Goal: Task Accomplishment & Management: Complete application form

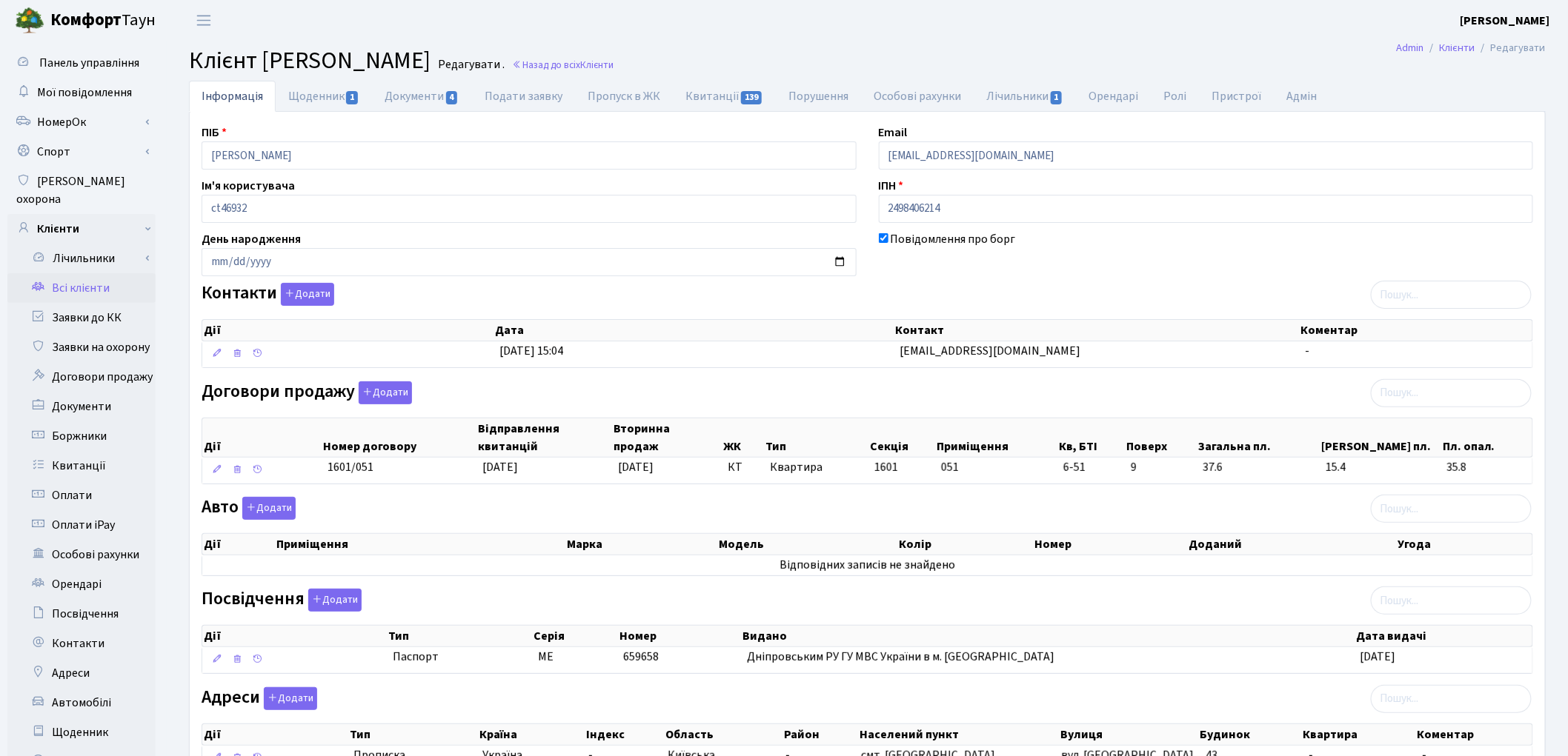
click at [492, 708] on div "Адреси Додати Дії Тип Країна Індекс Область Район Населений пункт Вулиця Дії" at bounding box center [868, 733] width 1354 height 91
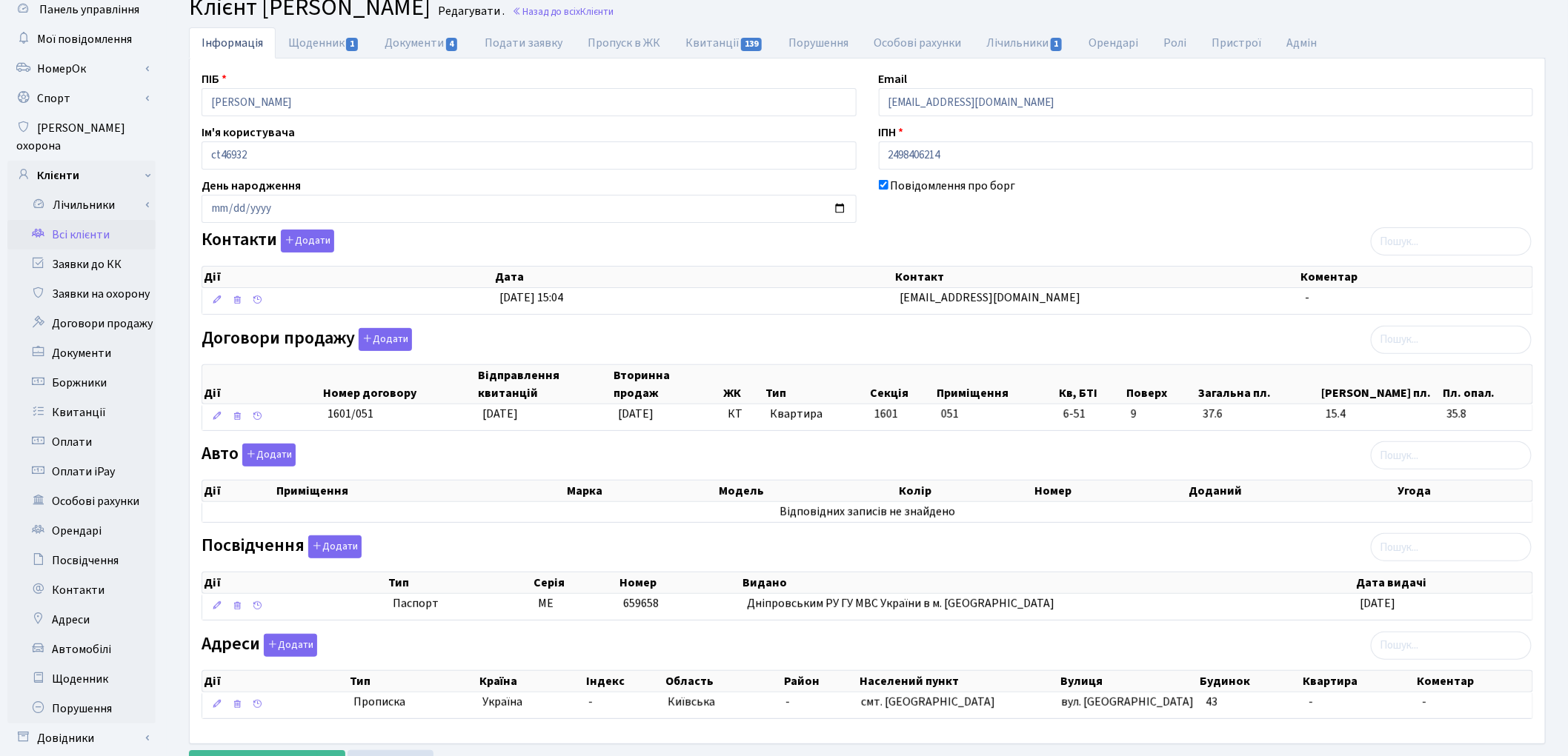
scroll to position [82, 0]
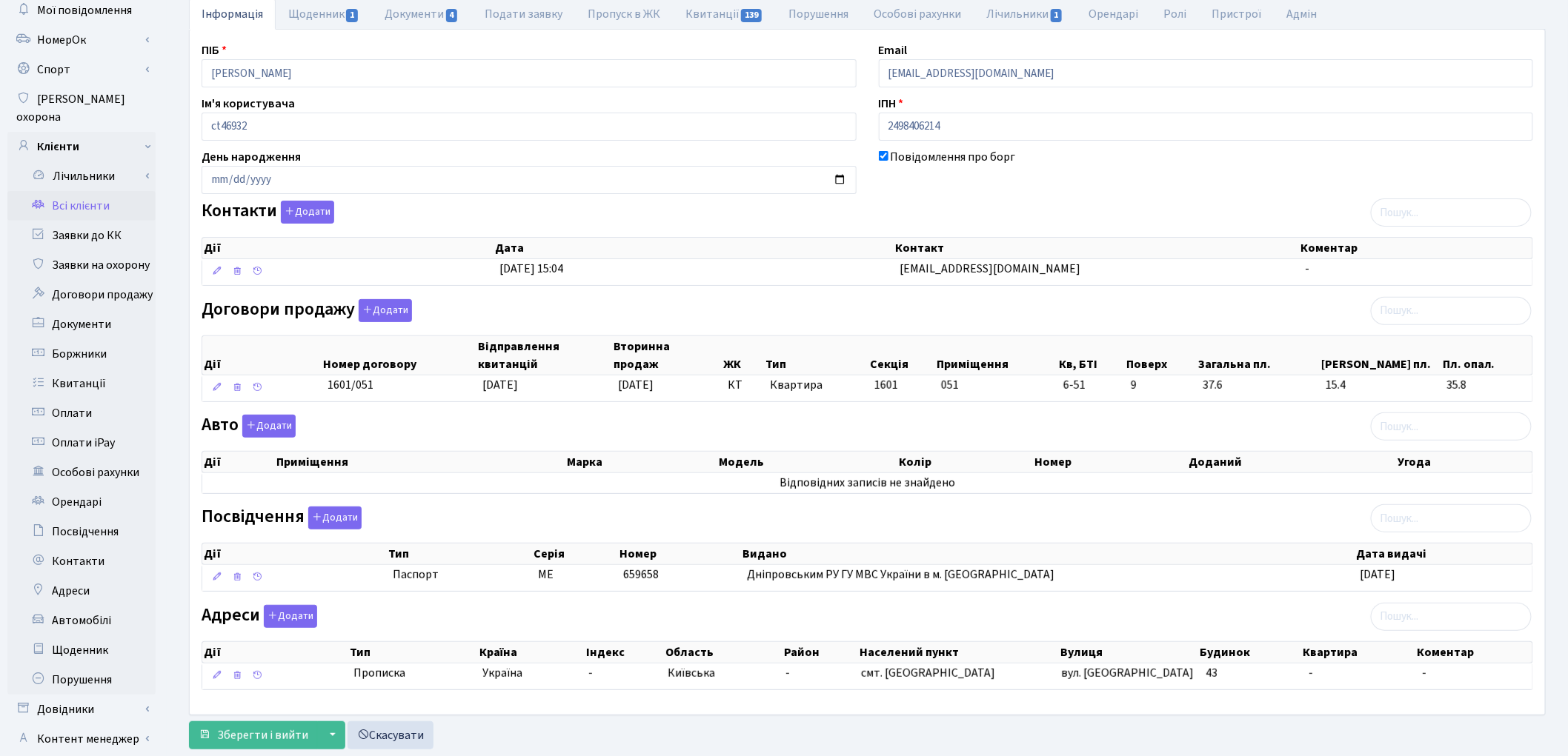
click at [1292, 178] on div "Повідомлення про борг" at bounding box center [1206, 170] width 677 height 45
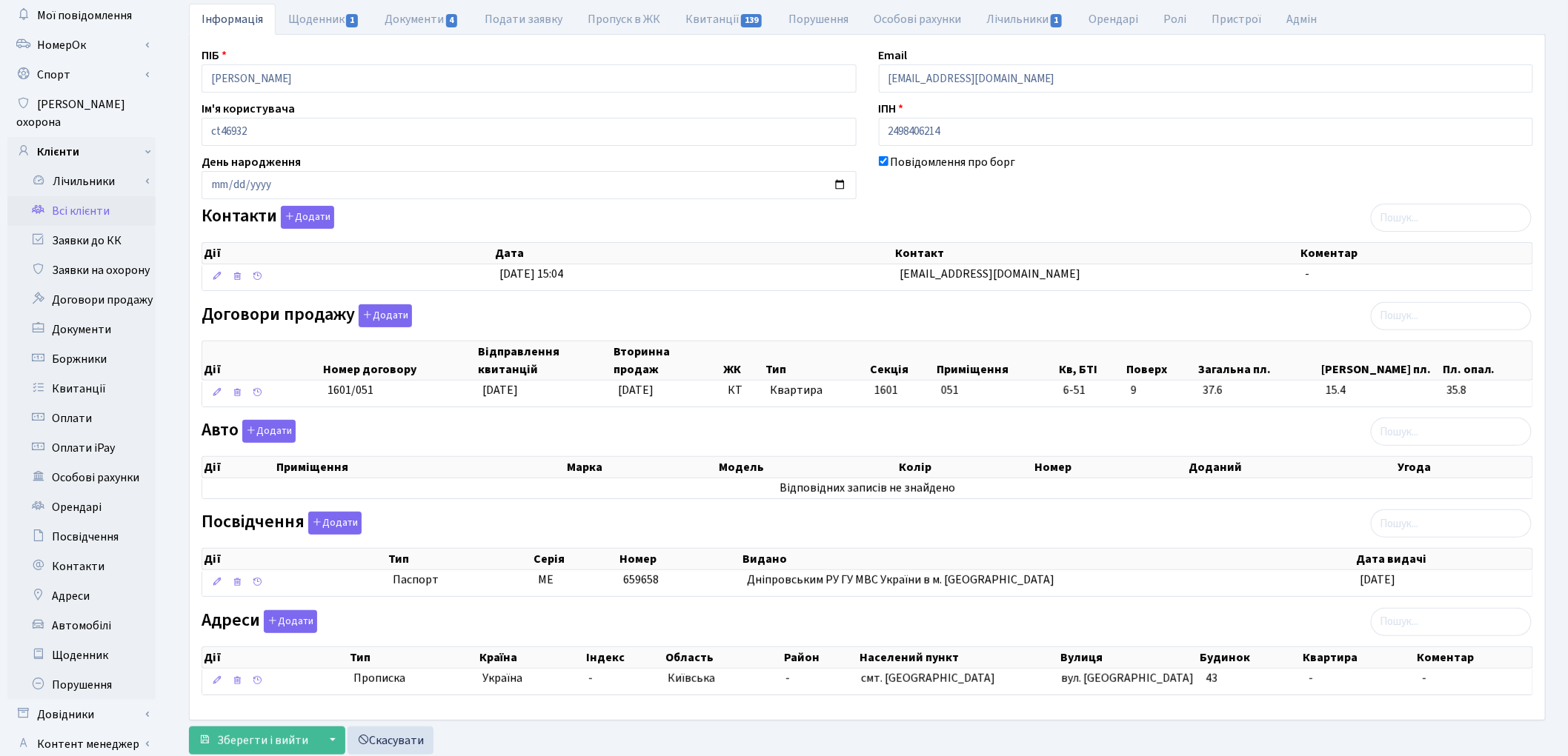
scroll to position [0, 0]
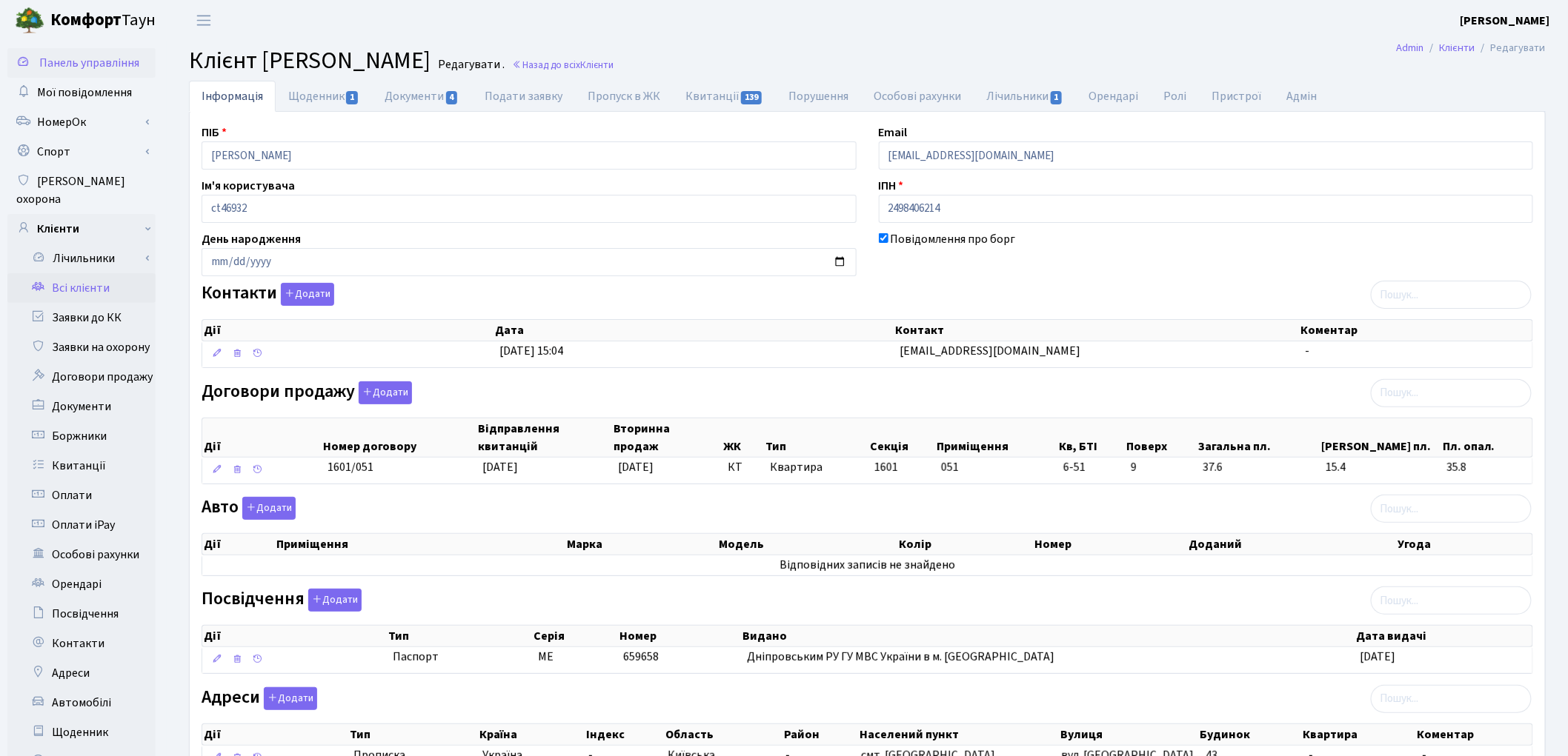
click at [105, 65] on span "Панель управління" at bounding box center [89, 63] width 100 height 16
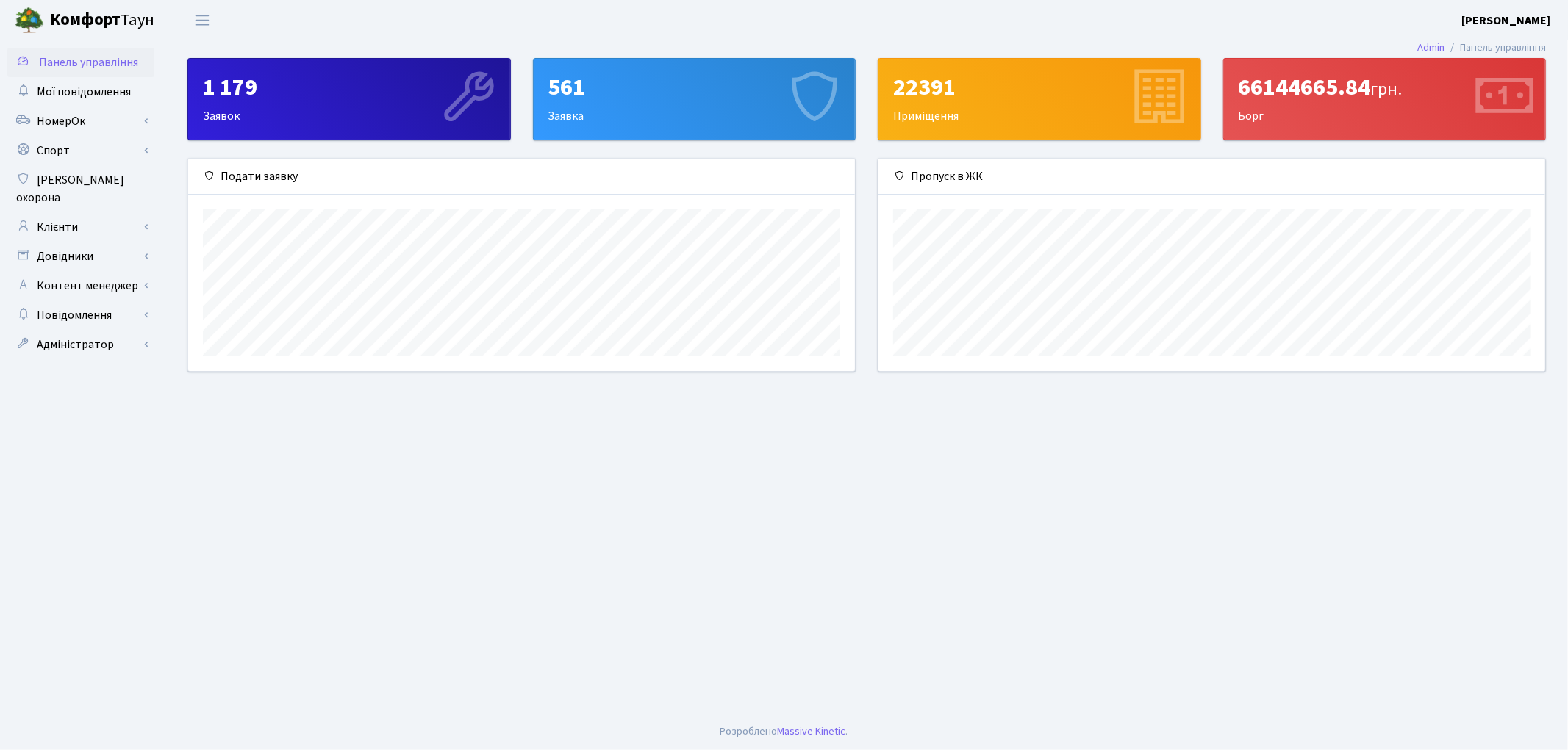
scroll to position [211, 667]
click at [44, 91] on span "Мої повідомлення" at bounding box center [84, 91] width 94 height 16
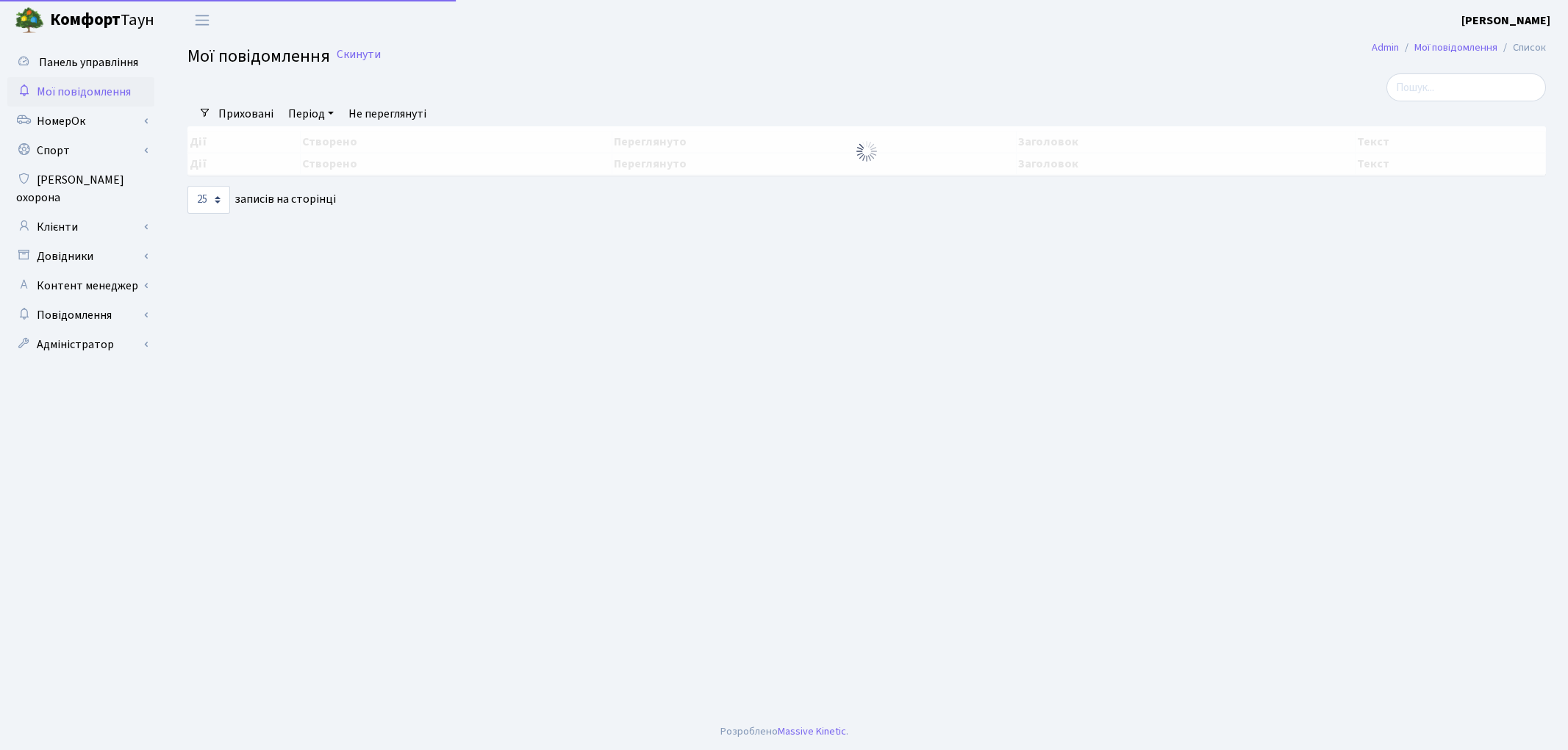
select select "25"
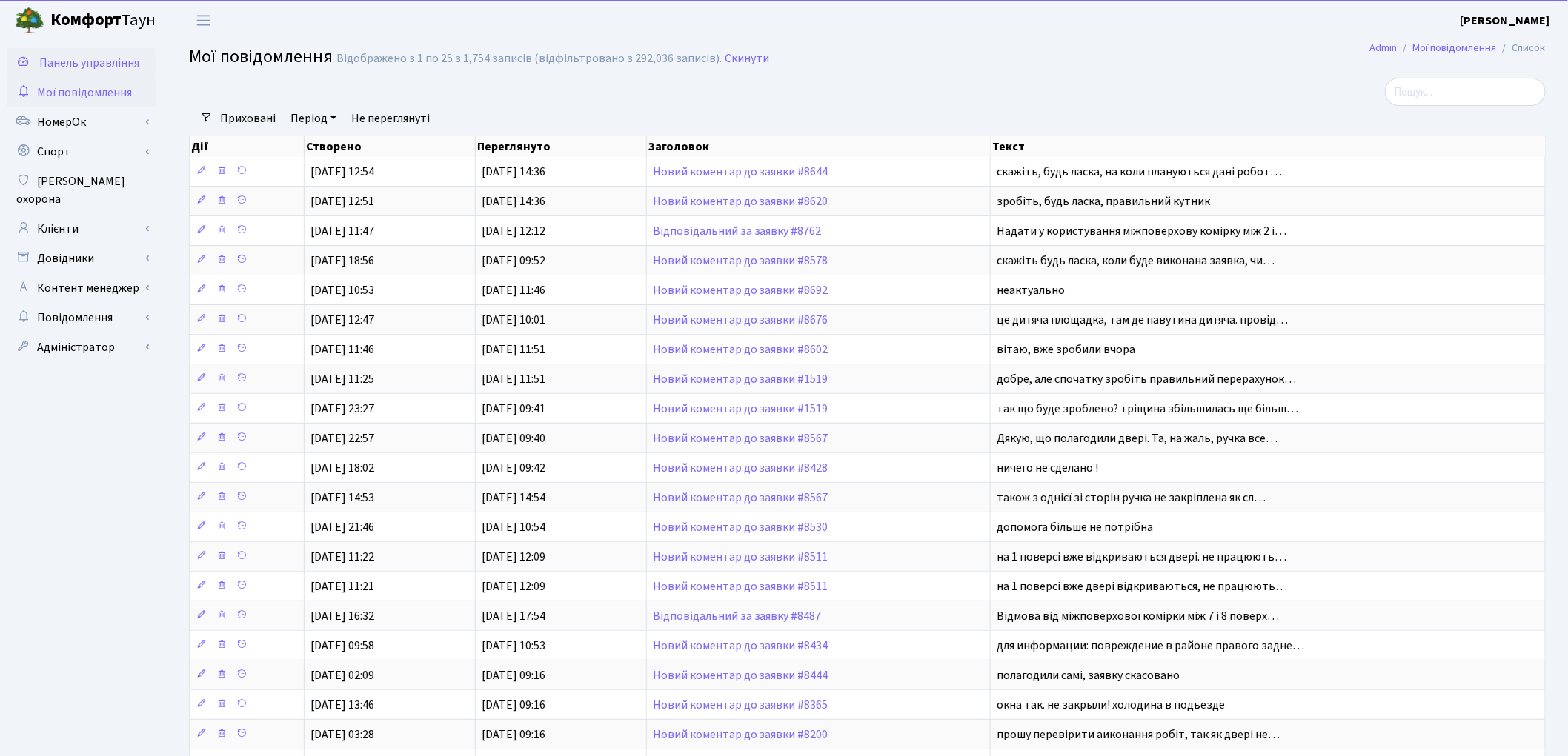
click at [46, 61] on span "Панель управління" at bounding box center [89, 63] width 100 height 16
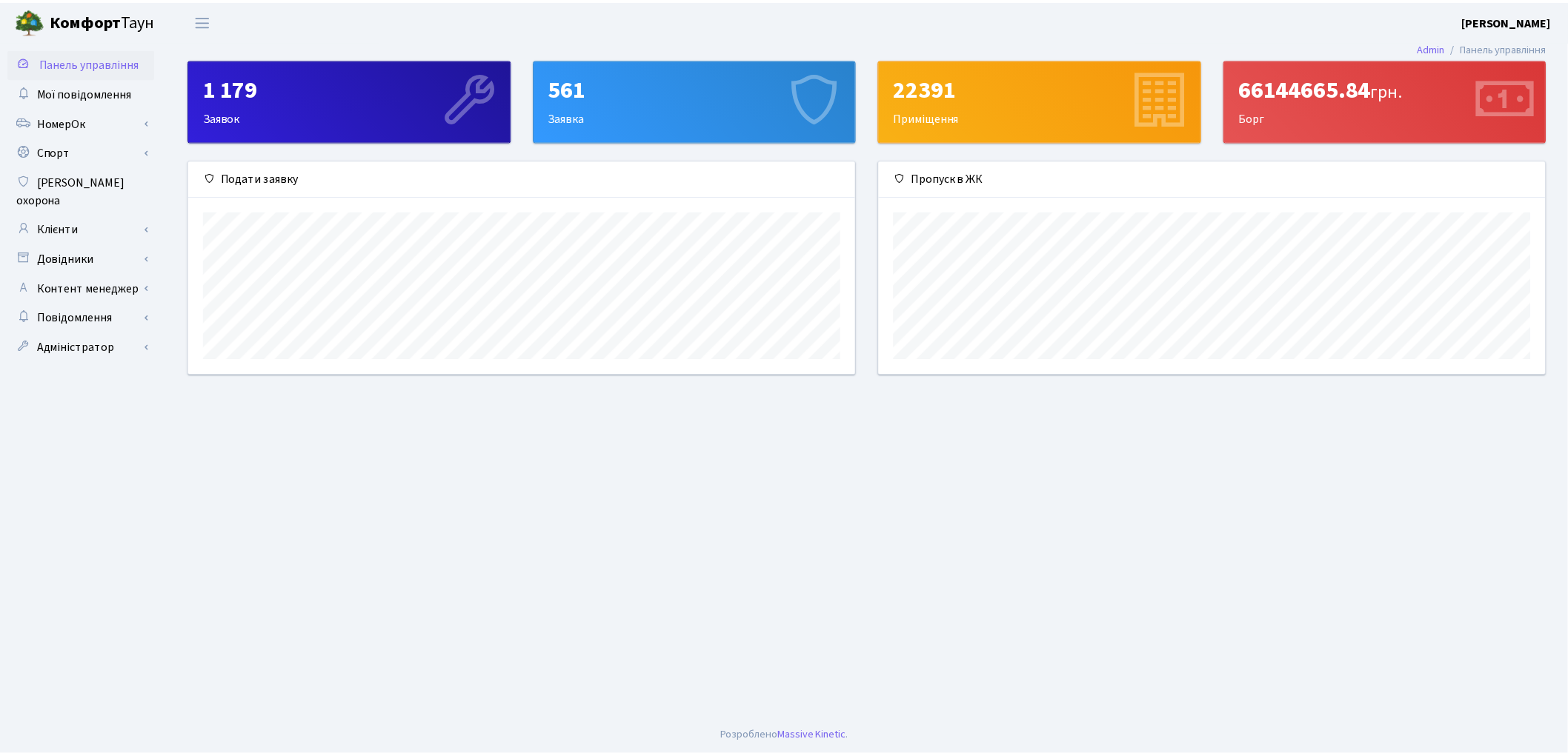
scroll to position [213, 672]
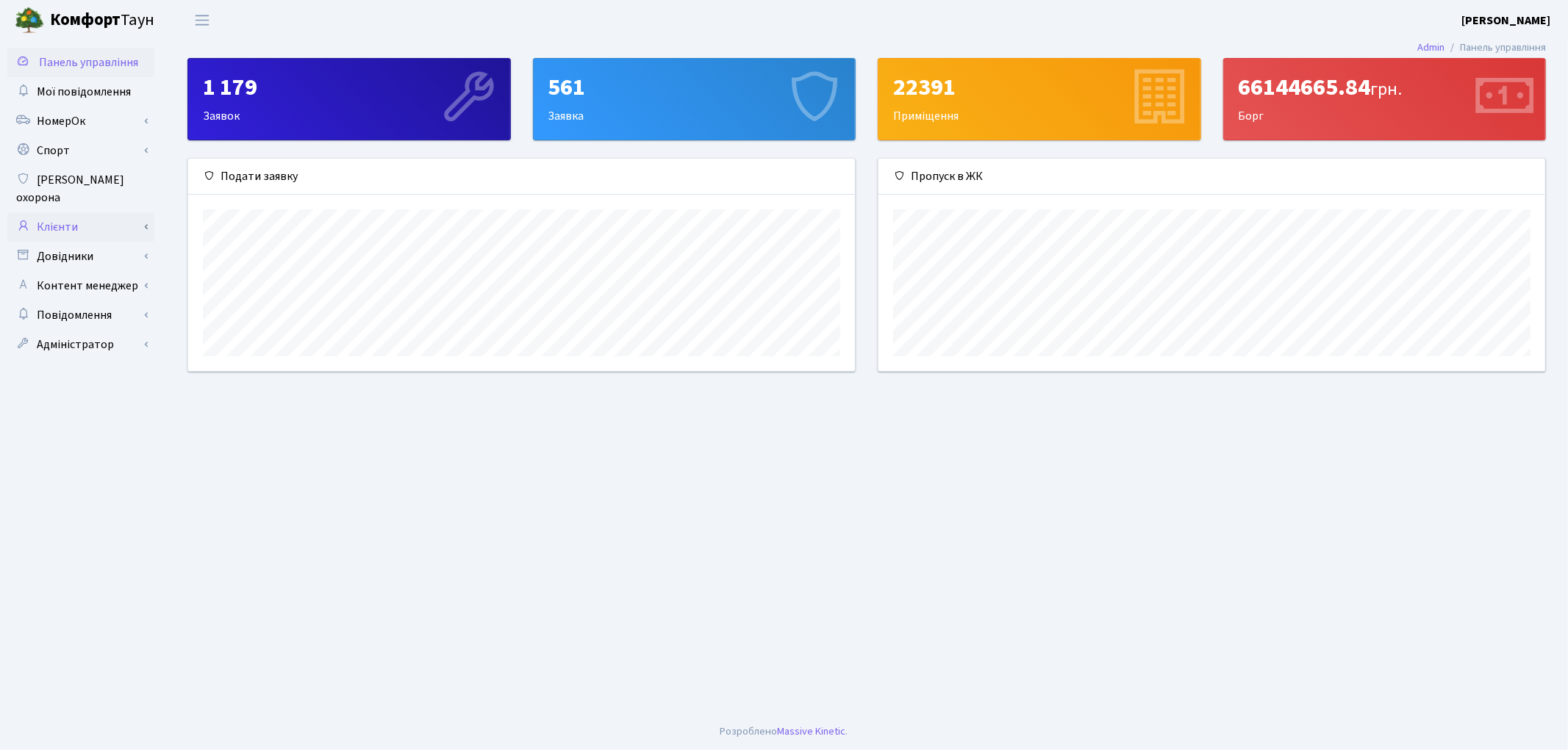
click at [39, 212] on link "Клієнти" at bounding box center [81, 227] width 147 height 30
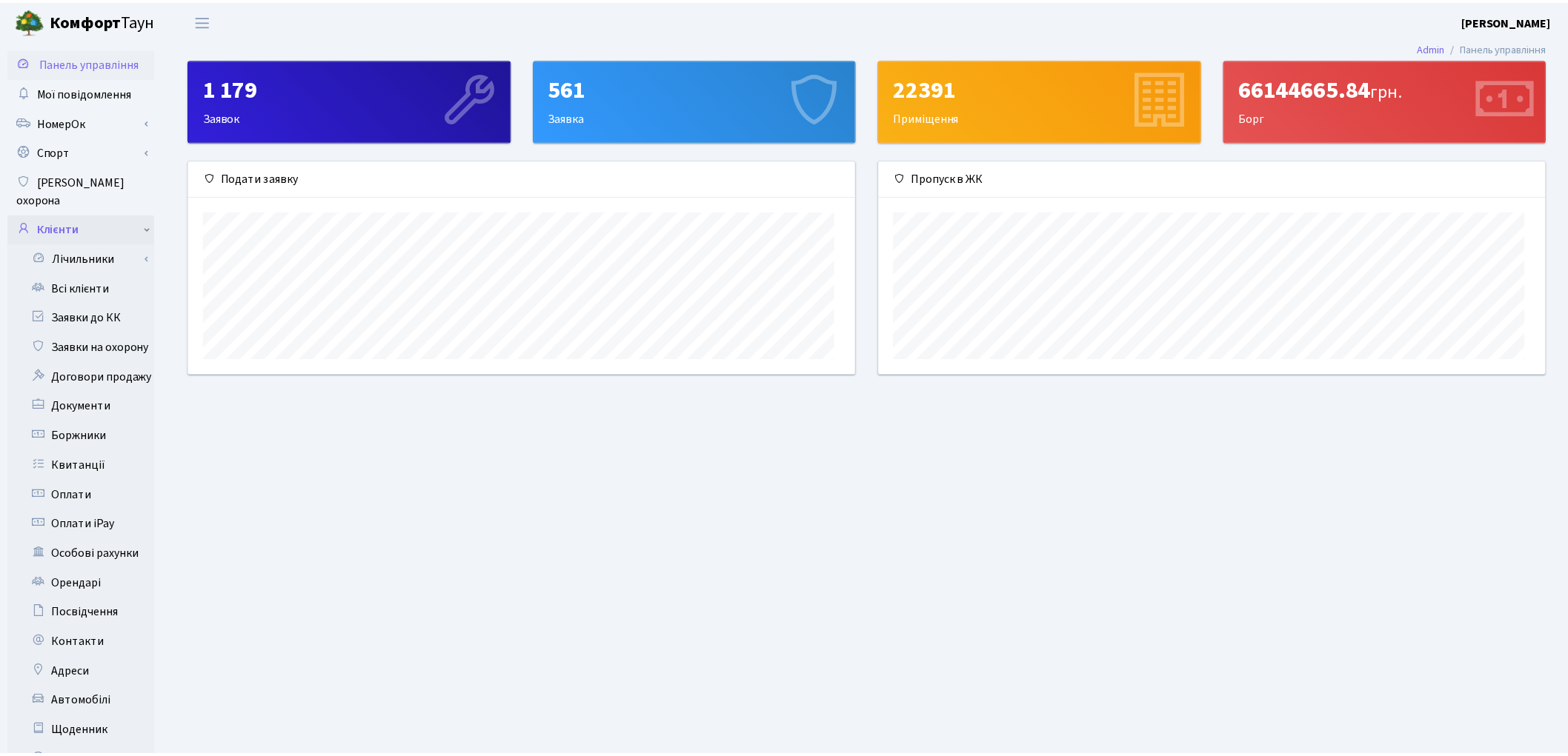
scroll to position [740386, 740324]
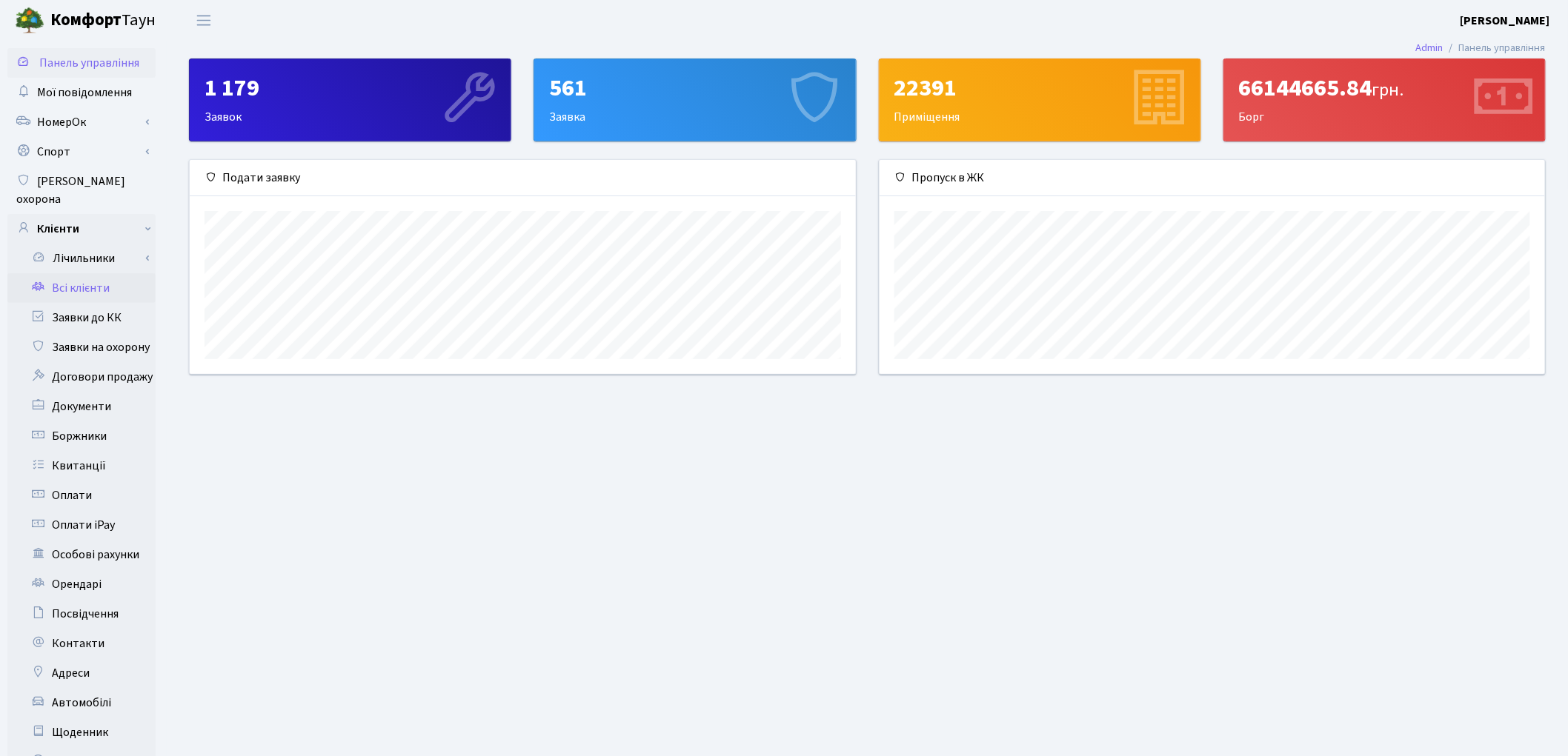
click at [55, 273] on link "Всі клієнти" at bounding box center [81, 287] width 148 height 30
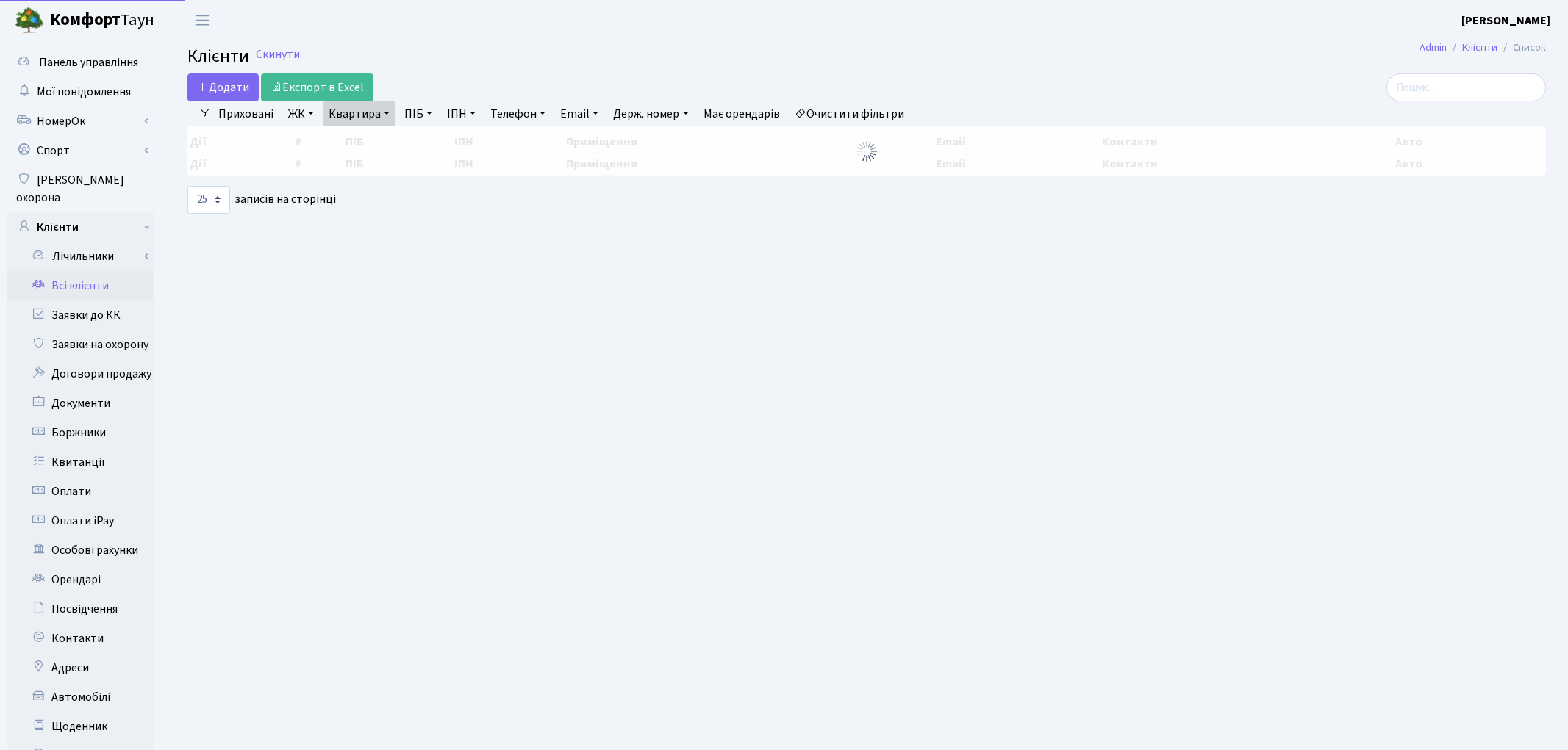
select select "25"
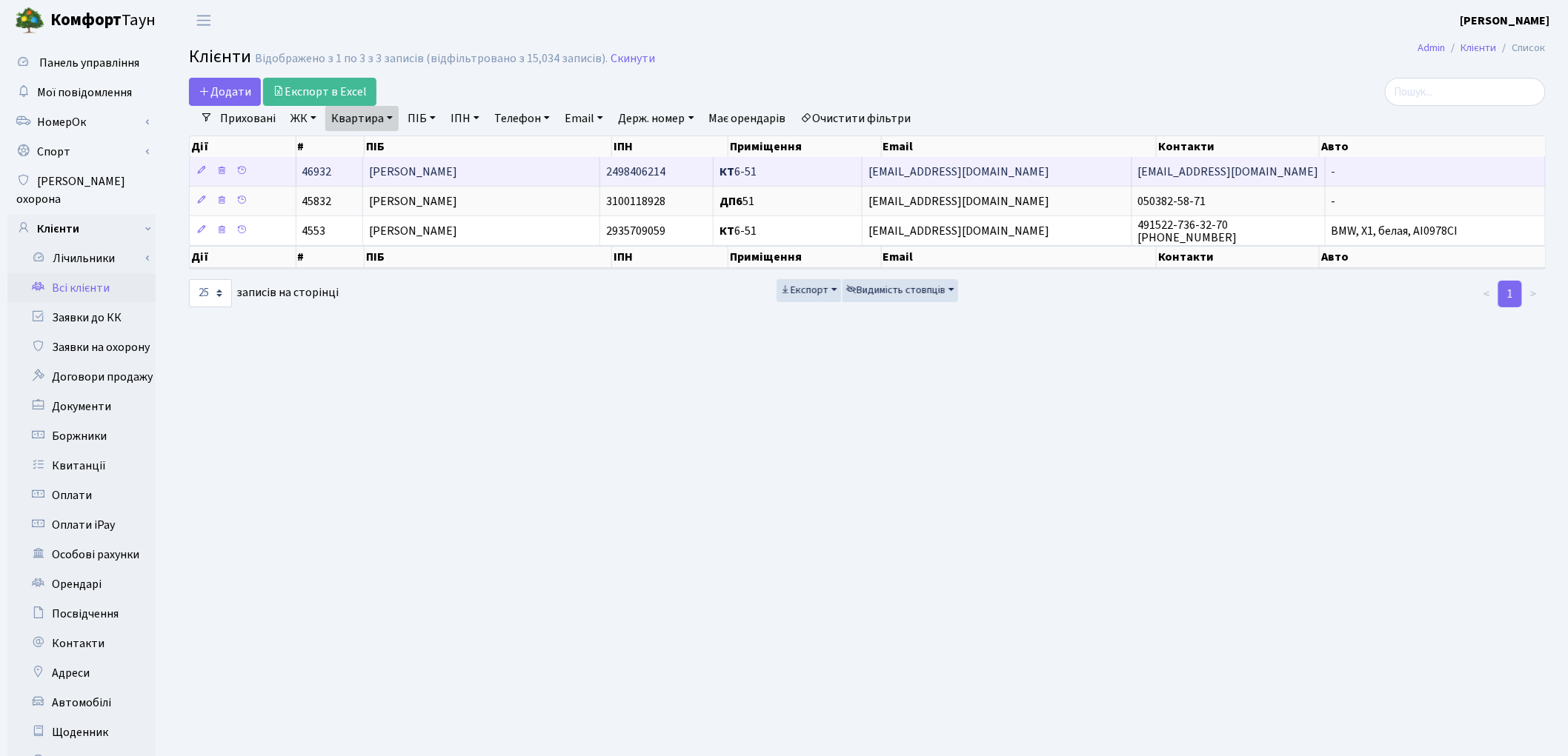
click at [517, 175] on td "[PERSON_NAME]" at bounding box center [481, 171] width 237 height 29
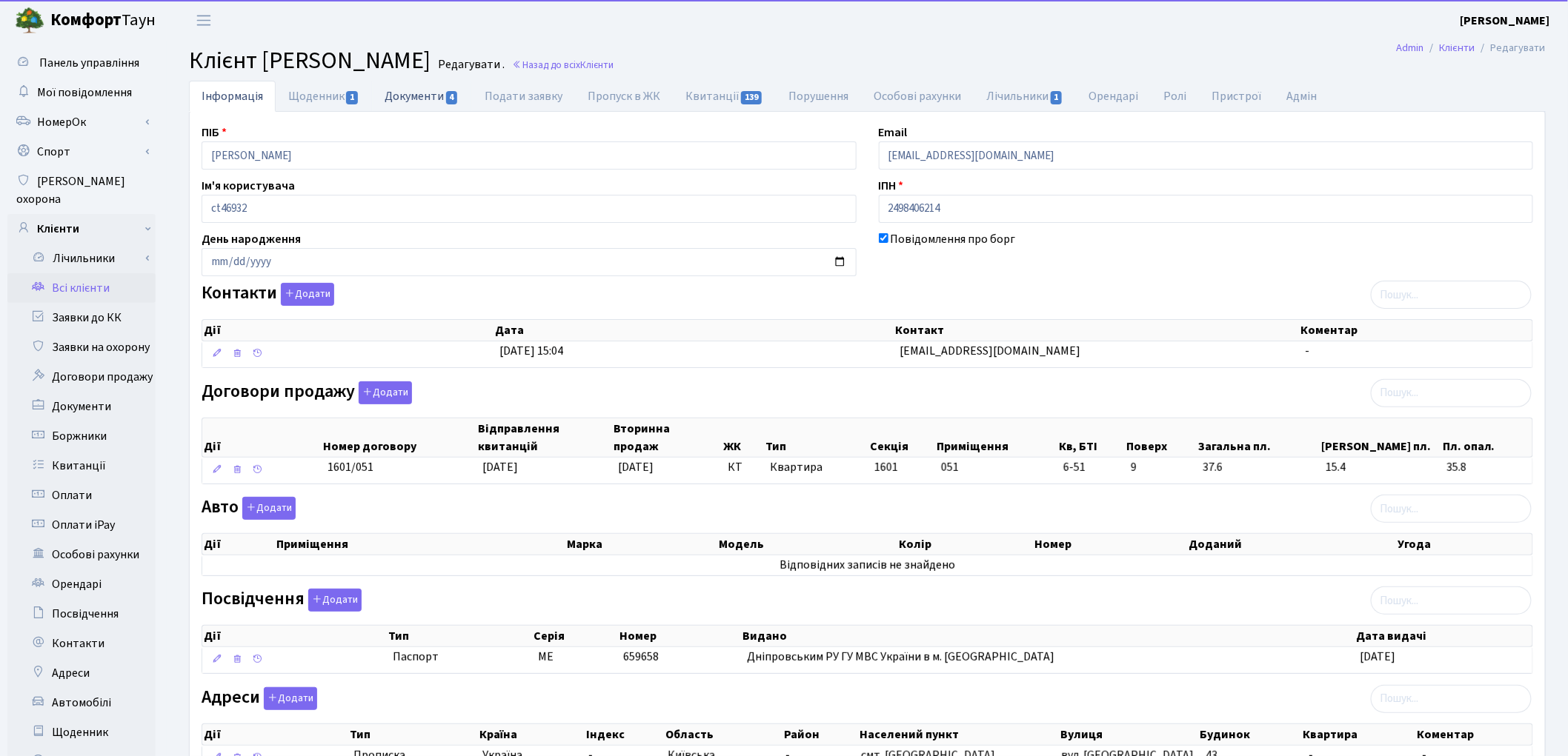
click at [427, 98] on link "Документи 4" at bounding box center [421, 95] width 100 height 30
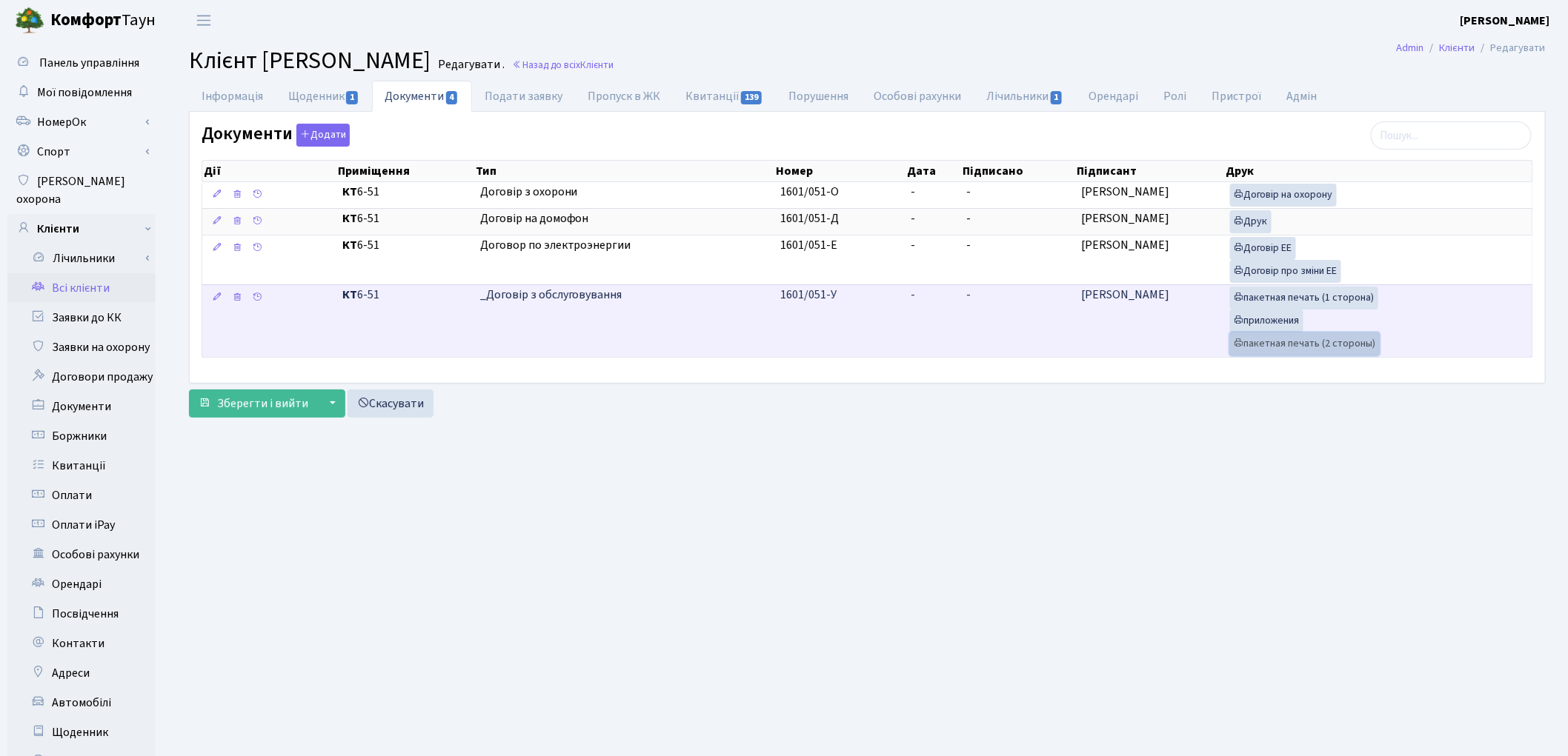
click at [1291, 345] on link "пакетная печать (2 стороны)" at bounding box center [1305, 345] width 150 height 23
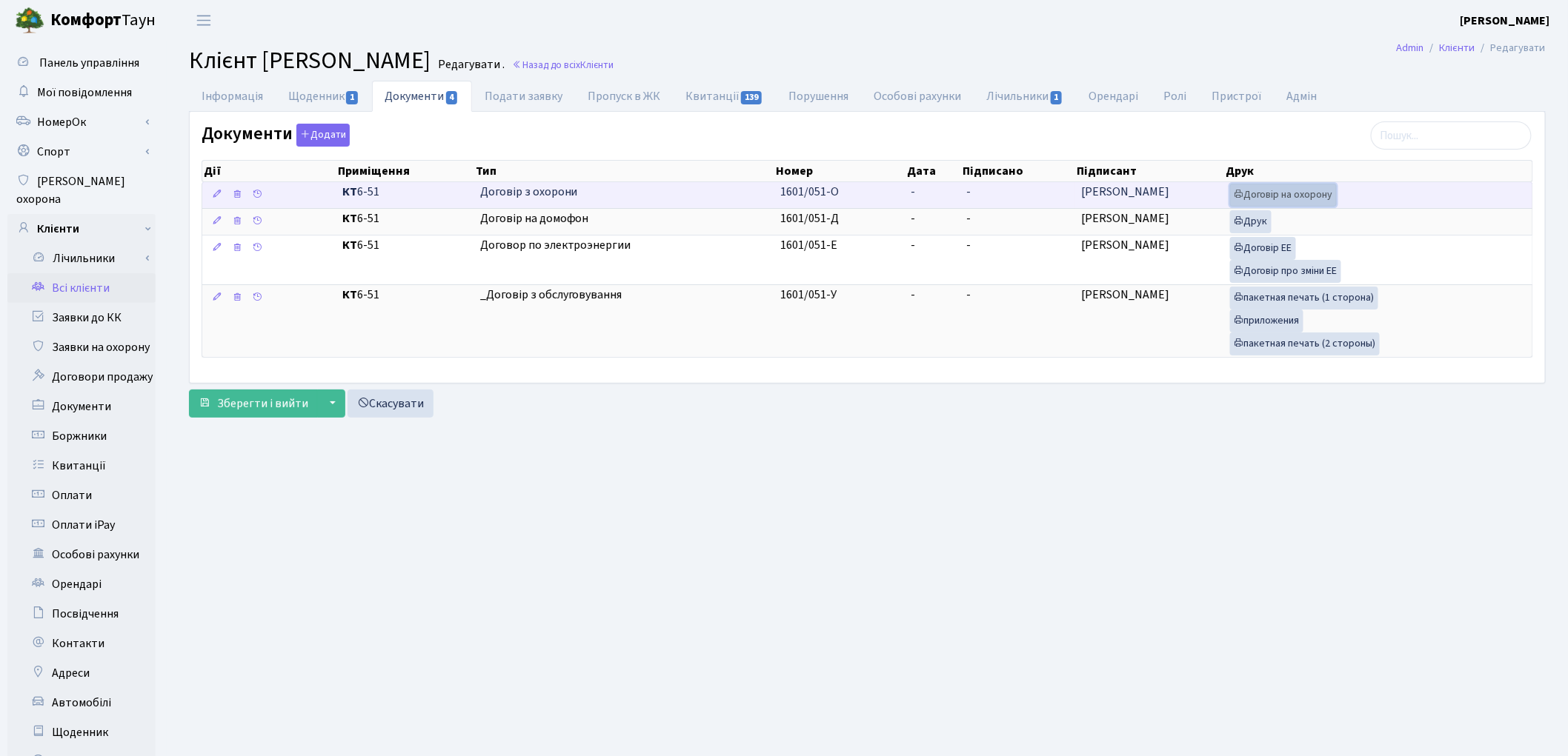
click at [1272, 201] on link "Договір на охорону" at bounding box center [1283, 196] width 107 height 23
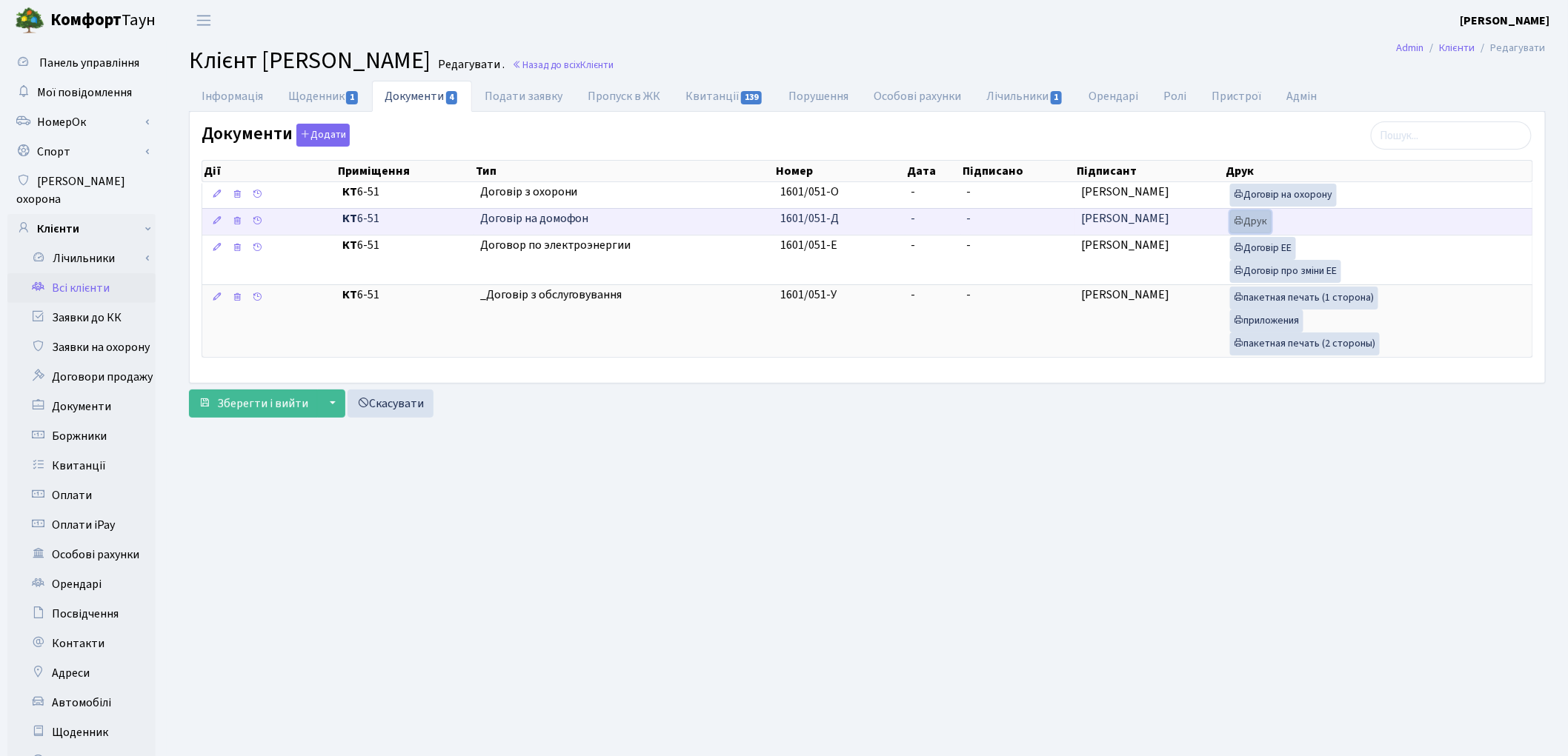
click at [1264, 226] on link "Друк" at bounding box center [1250, 222] width 42 height 23
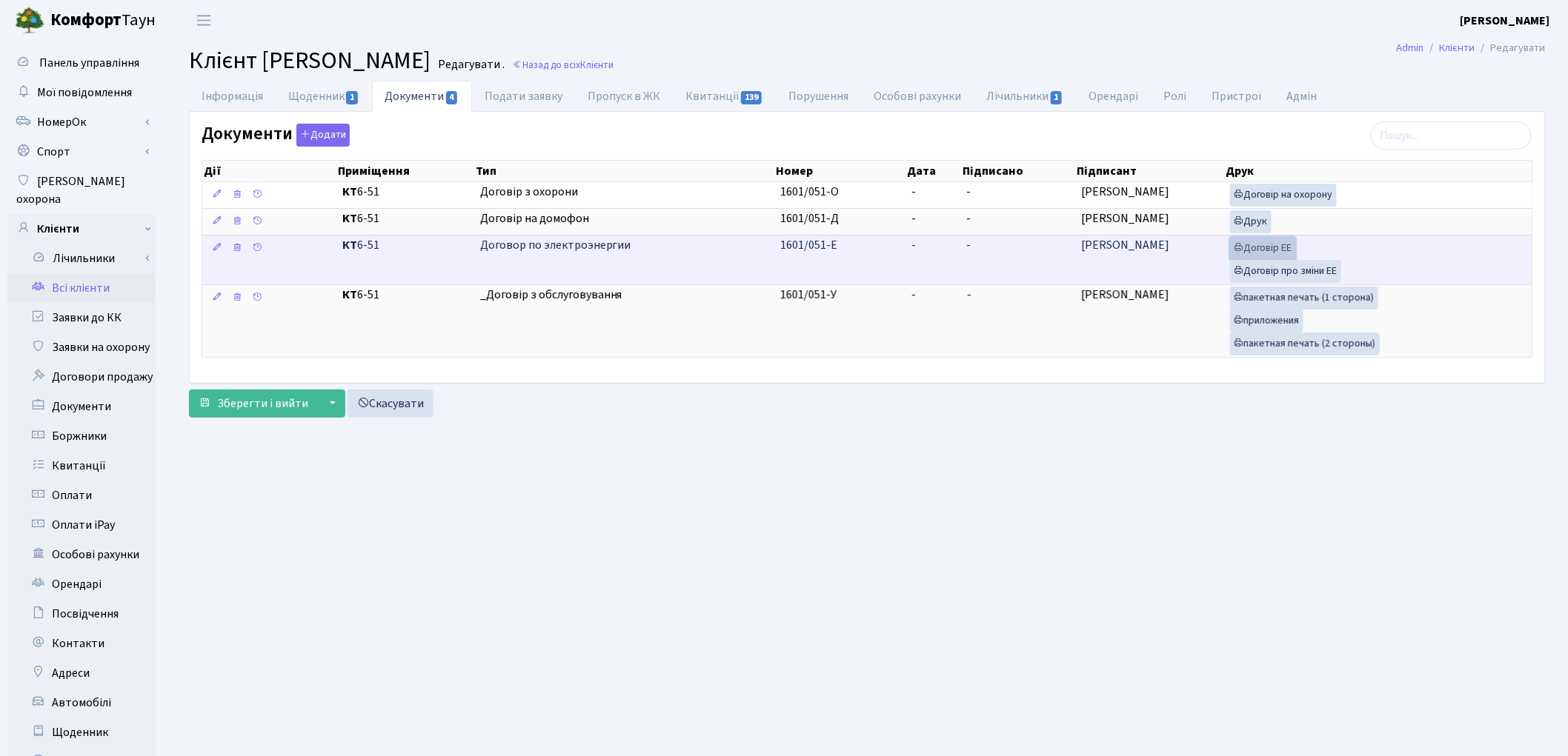
click at [1283, 250] on link "Договір ЕЕ" at bounding box center [1263, 249] width 66 height 23
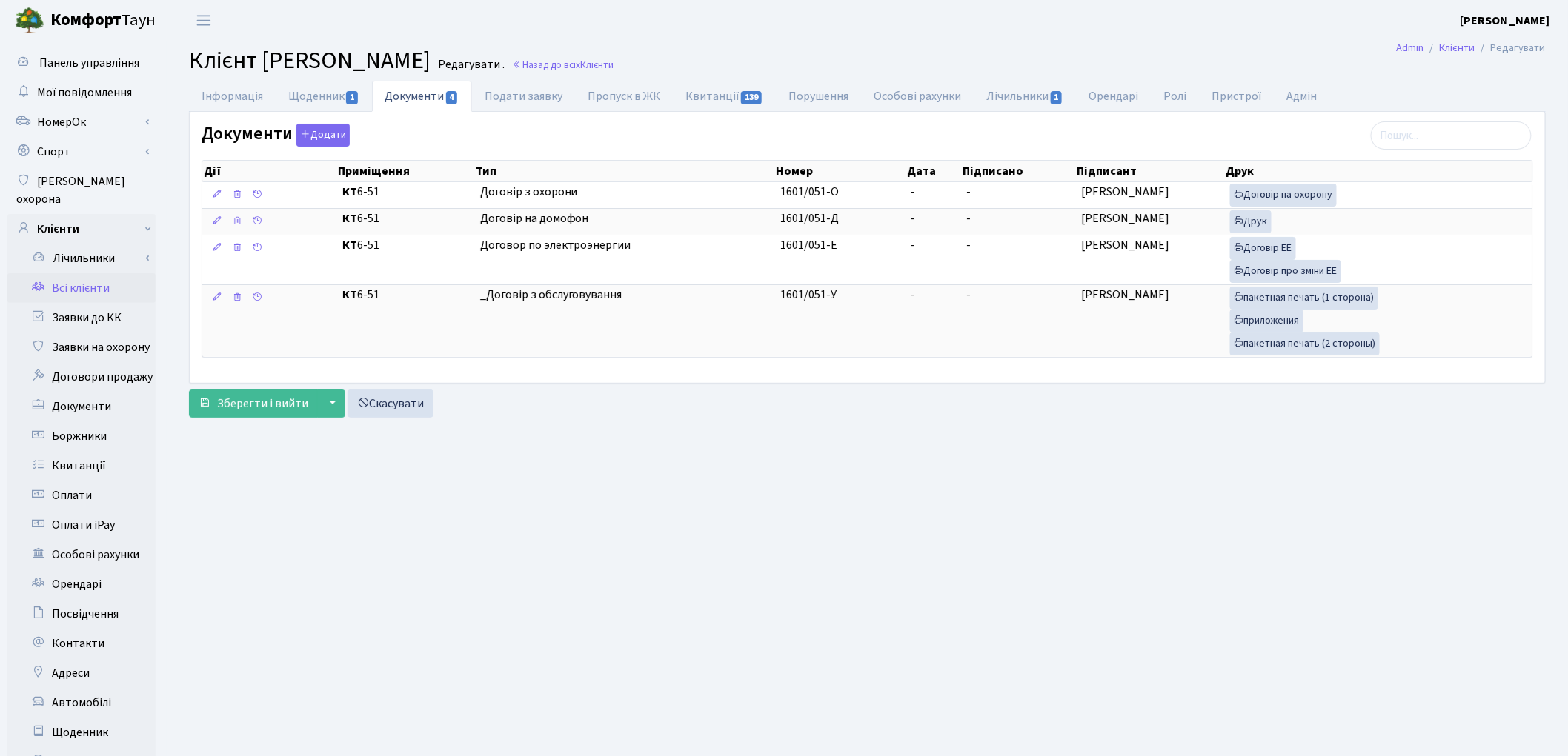
click at [1027, 687] on main "Admin Клієнти Редагувати Клієнт Косюк Юрій Анатолійович Редагувати . Назад до в…" at bounding box center [867, 471] width 1401 height 862
click at [505, 574] on main "Admin Клієнти Редагувати Клієнт Косюк Юрій Анатолійович Редагувати . Назад до в…" at bounding box center [867, 471] width 1401 height 862
click at [77, 273] on link "Всі клієнти" at bounding box center [81, 287] width 148 height 30
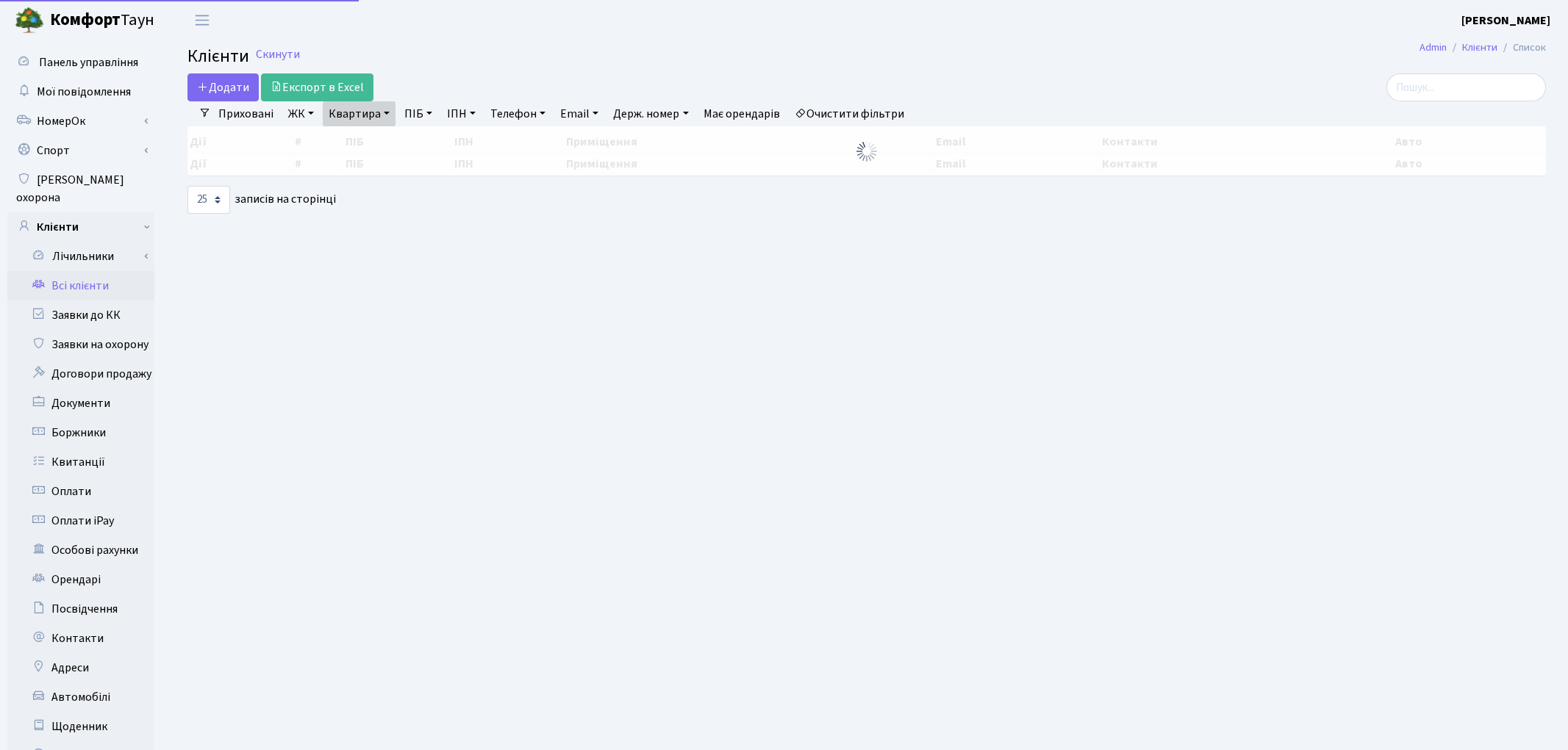
select select "25"
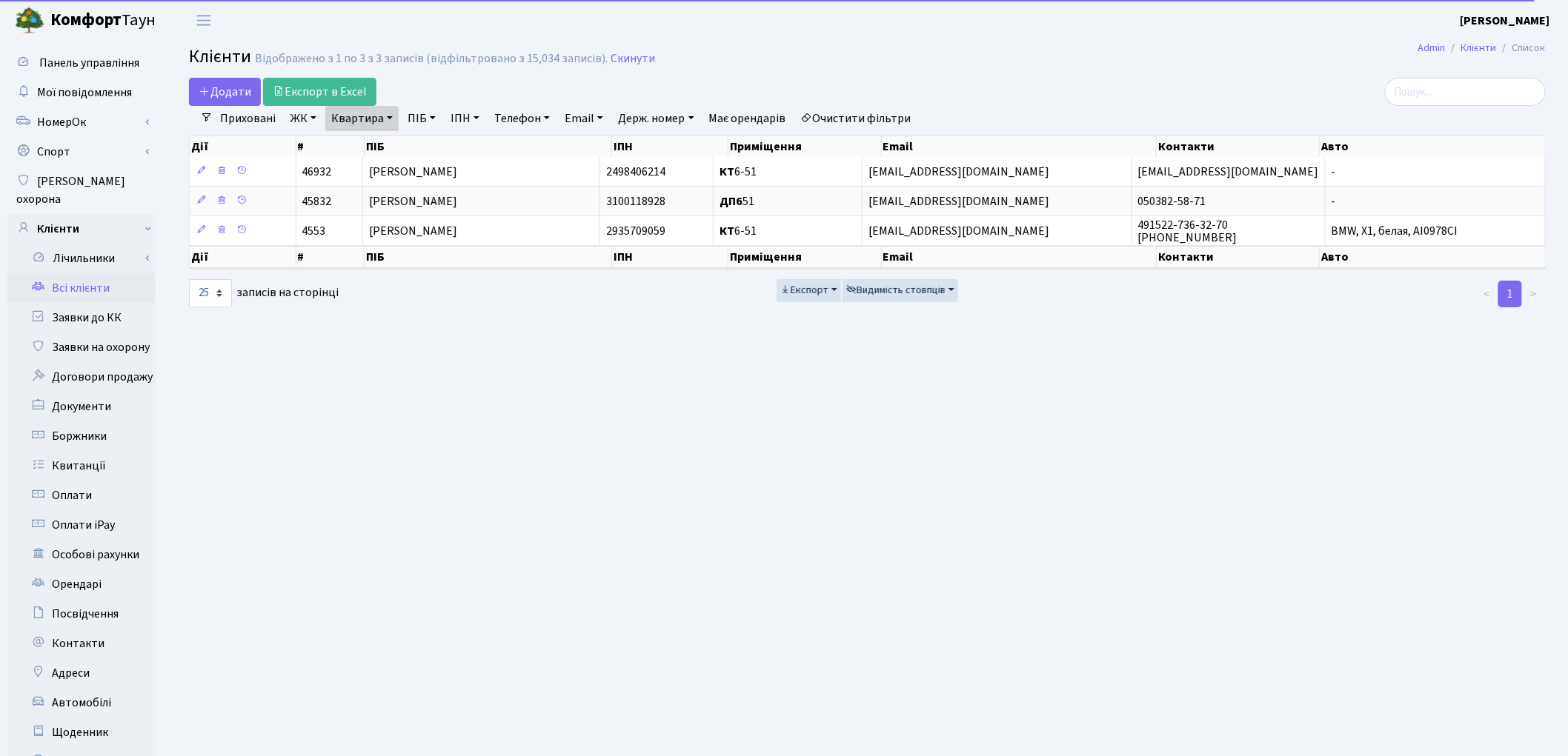
click at [854, 112] on link "Очистити фільтри" at bounding box center [856, 118] width 122 height 25
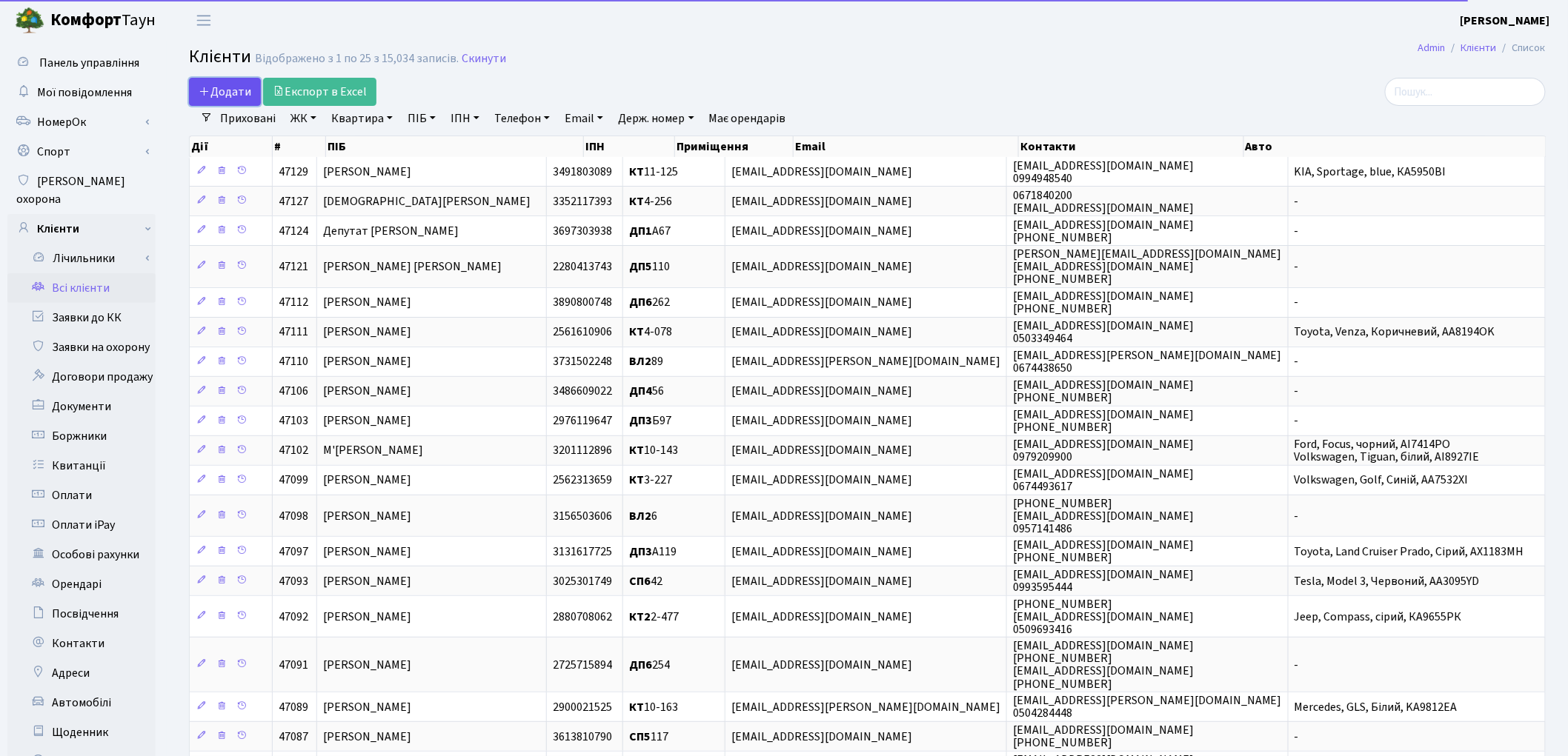
click at [228, 94] on span "Додати" at bounding box center [225, 91] width 52 height 16
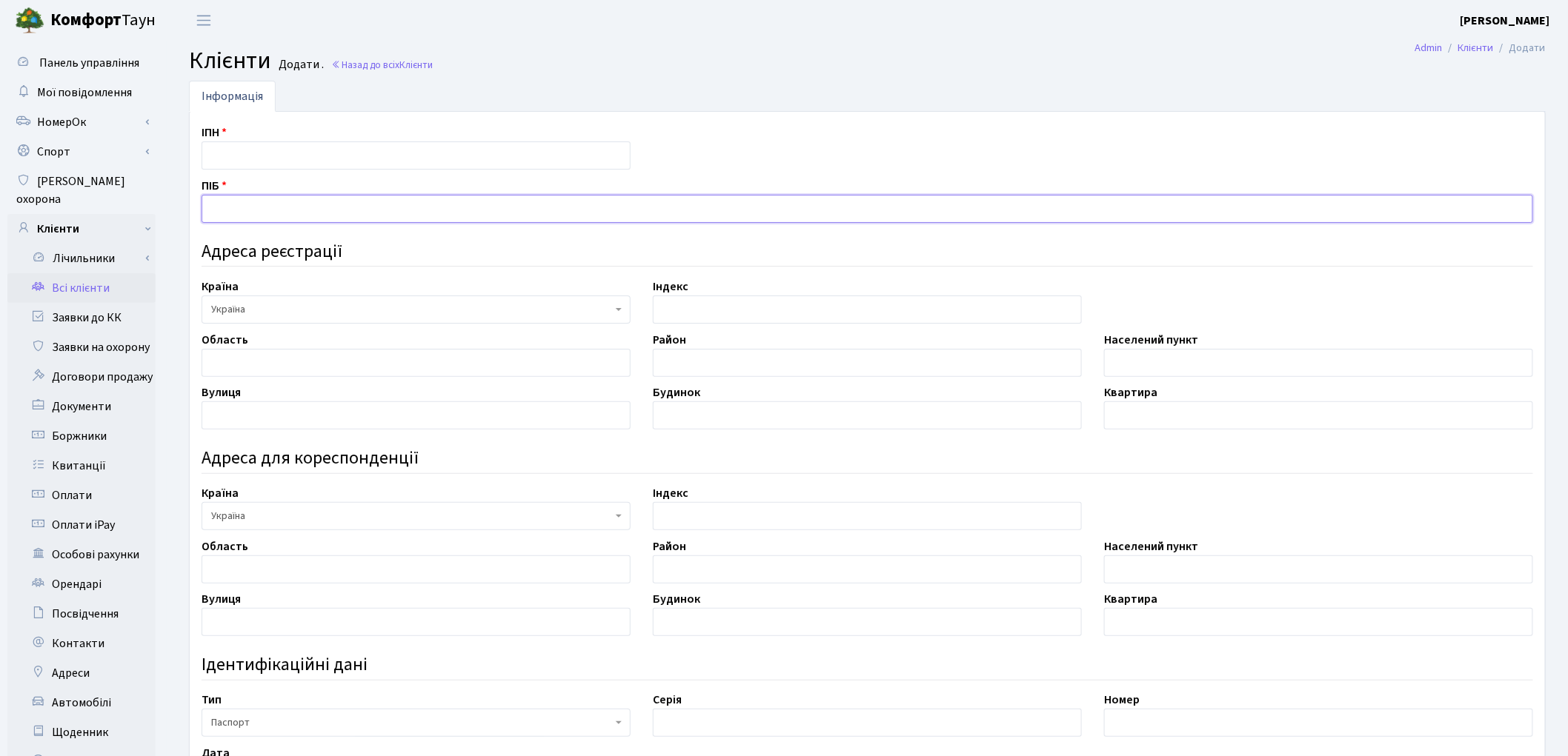
paste input "[PERSON_NAME]"
type input "[PERSON_NAME]"
click at [243, 153] on input "text" at bounding box center [415, 155] width 429 height 28
paste input "3408111384"
type input "3408111384"
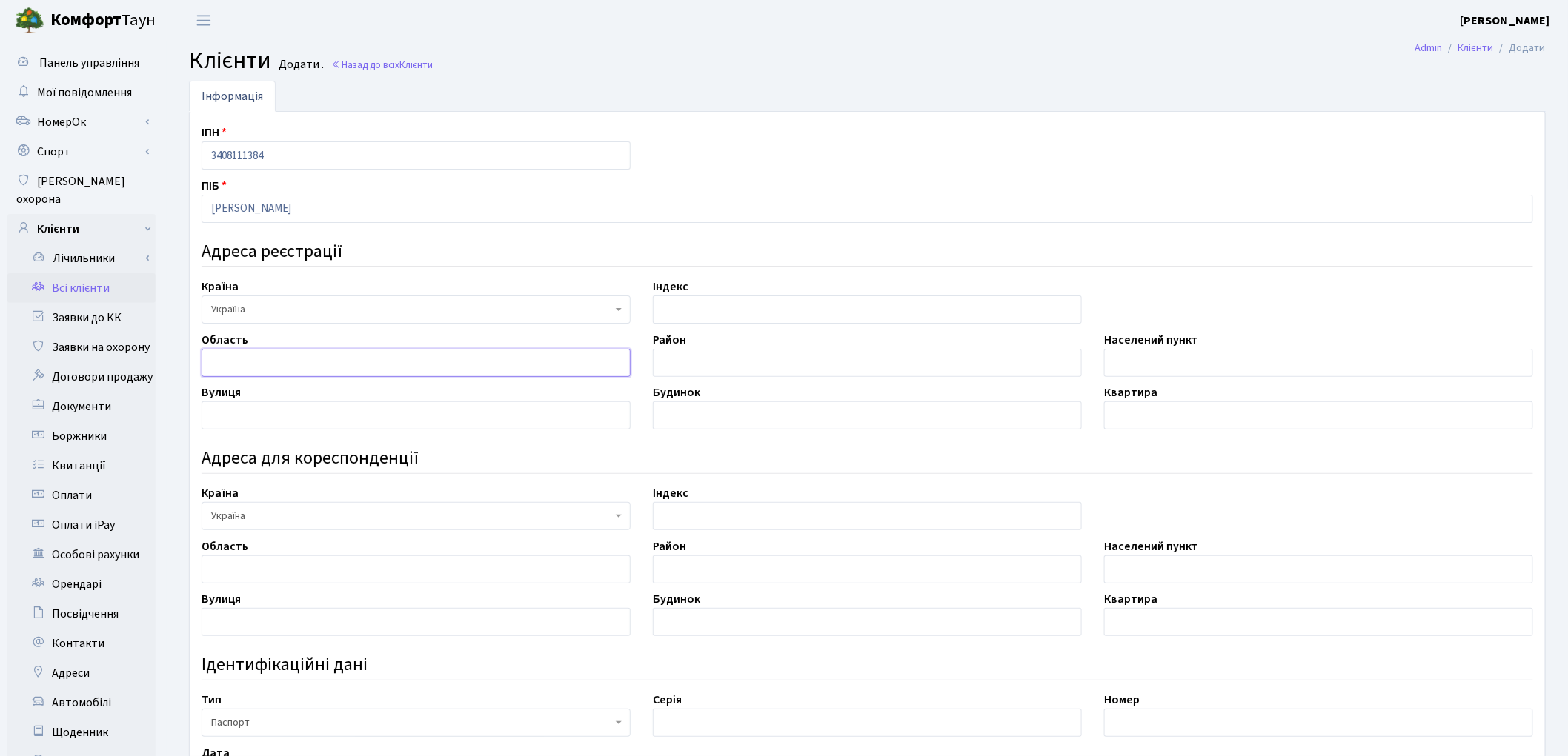
click at [255, 371] on input "text" at bounding box center [415, 362] width 429 height 28
paste input "[GEOGRAPHIC_DATA]"
type input "[GEOGRAPHIC_DATA]"
click at [1115, 355] on input "text" at bounding box center [1318, 362] width 429 height 28
paste input "м. [GEOGRAPHIC_DATA]"
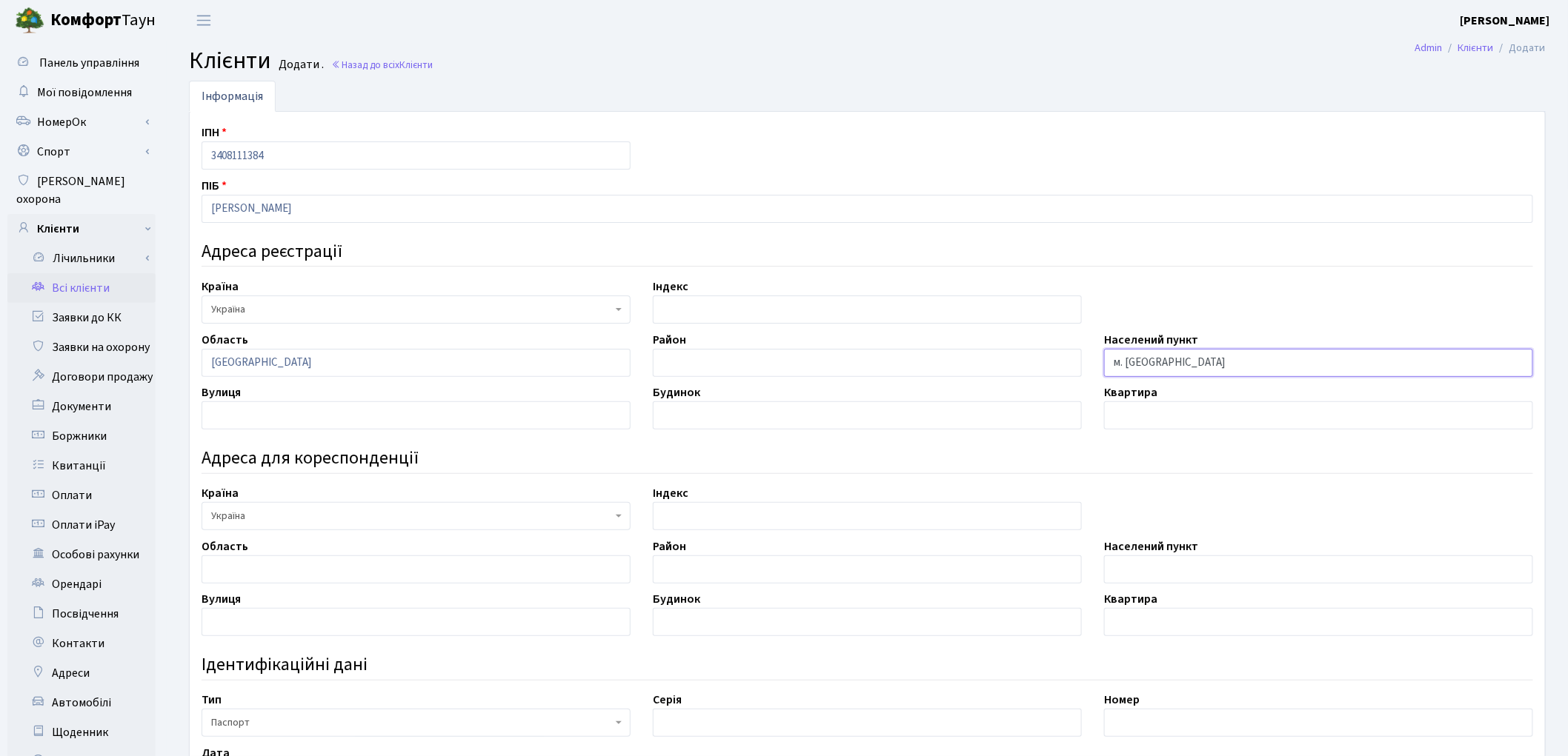
type input "м. [GEOGRAPHIC_DATA]"
click at [304, 422] on input "text" at bounding box center [415, 415] width 429 height 28
paste input "вул. Євгена Тельнова"
type input "вул. Євгена Тельнова"
click at [1017, 660] on h4 "Ідентифікаційні дані" at bounding box center [867, 665] width 1332 height 21
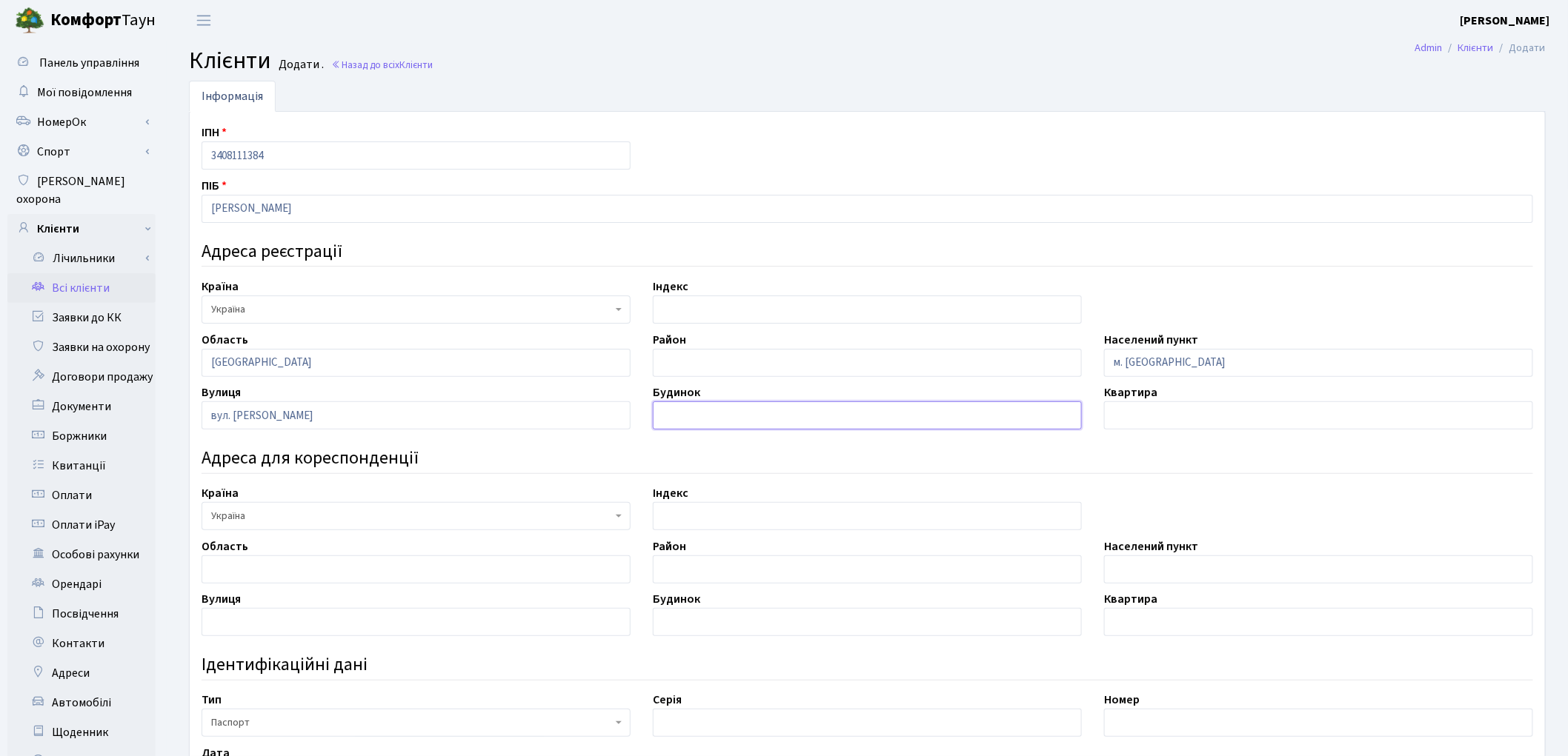
click at [737, 412] on input "text" at bounding box center [867, 415] width 429 height 28
paste input "6, корп. 1"
type input "6, корп. 1"
click at [1339, 527] on div "ІПН 3408111384 ПІБ Лічканенко Олена Станіславівна Адреса реєстрації Країна АБХА…" at bounding box center [868, 572] width 1354 height 897
click at [1184, 411] on input "text" at bounding box center [1318, 415] width 429 height 28
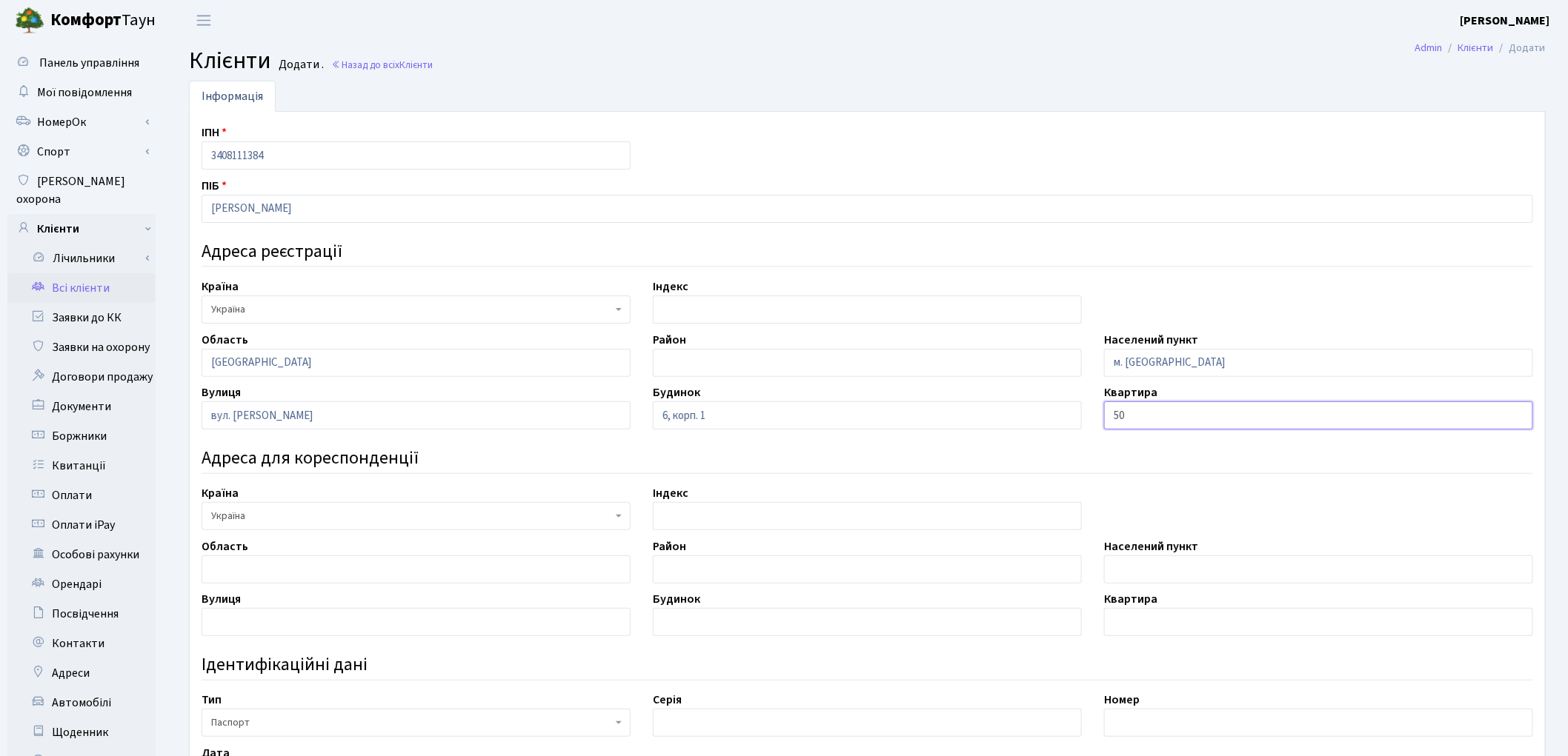
type input "50"
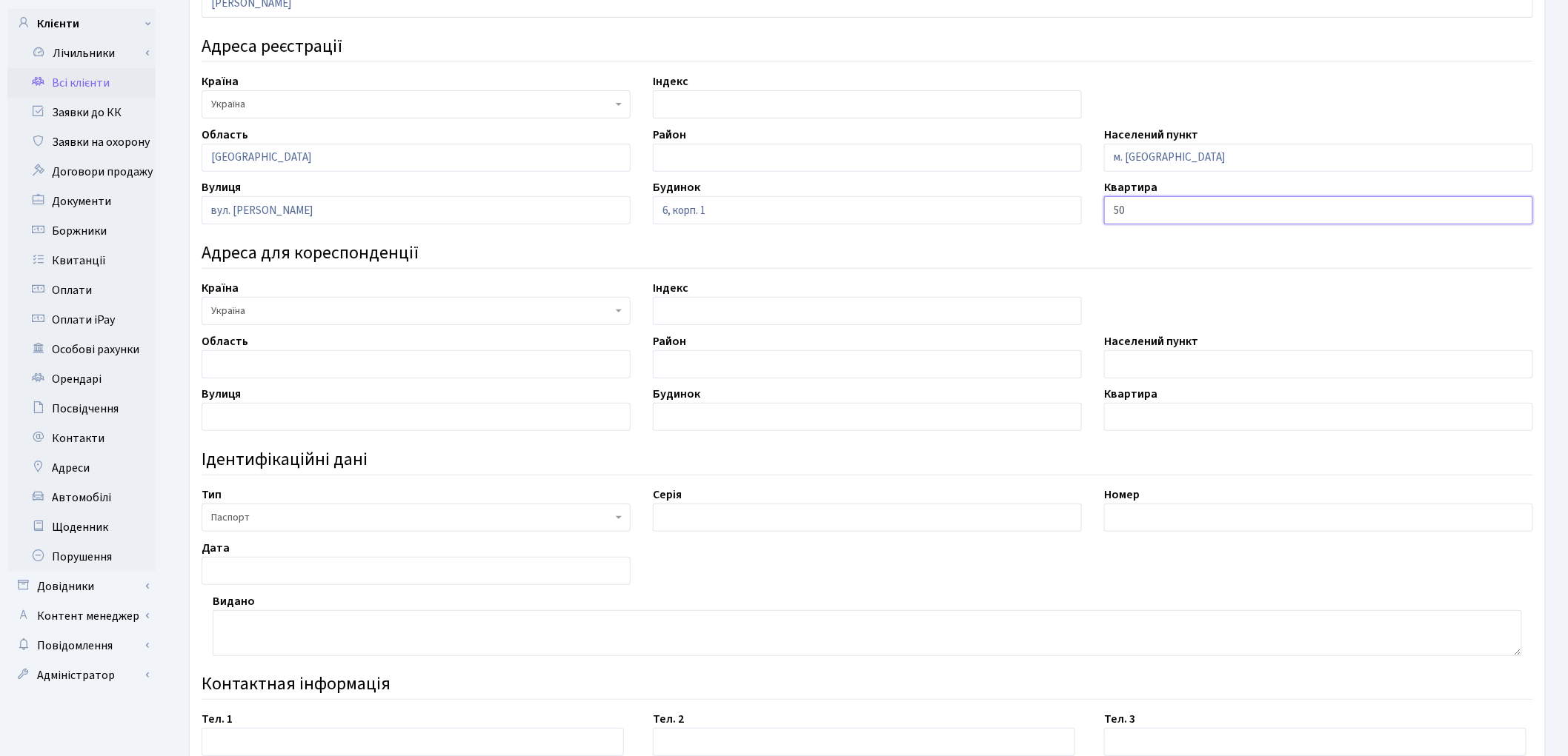
scroll to position [357, 0]
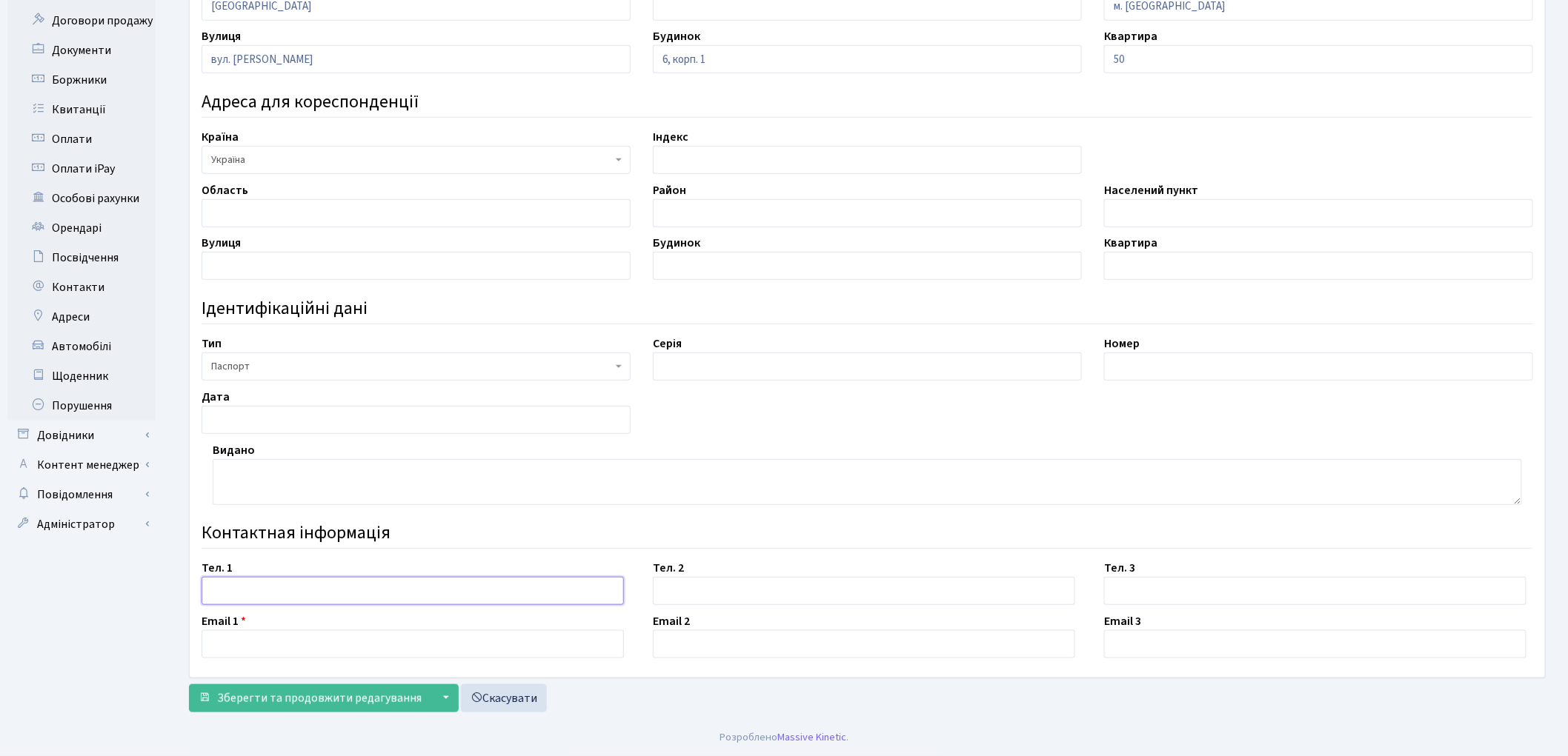
click at [273, 586] on input "text" at bounding box center [413, 590] width 422 height 28
paste input "[PHONE_NUMBER]"
type input "[PHONE_NUMBER]"
click at [248, 639] on input "text" at bounding box center [413, 644] width 422 height 28
paste input "[EMAIL_ADDRESS][DOMAIN_NAME]"
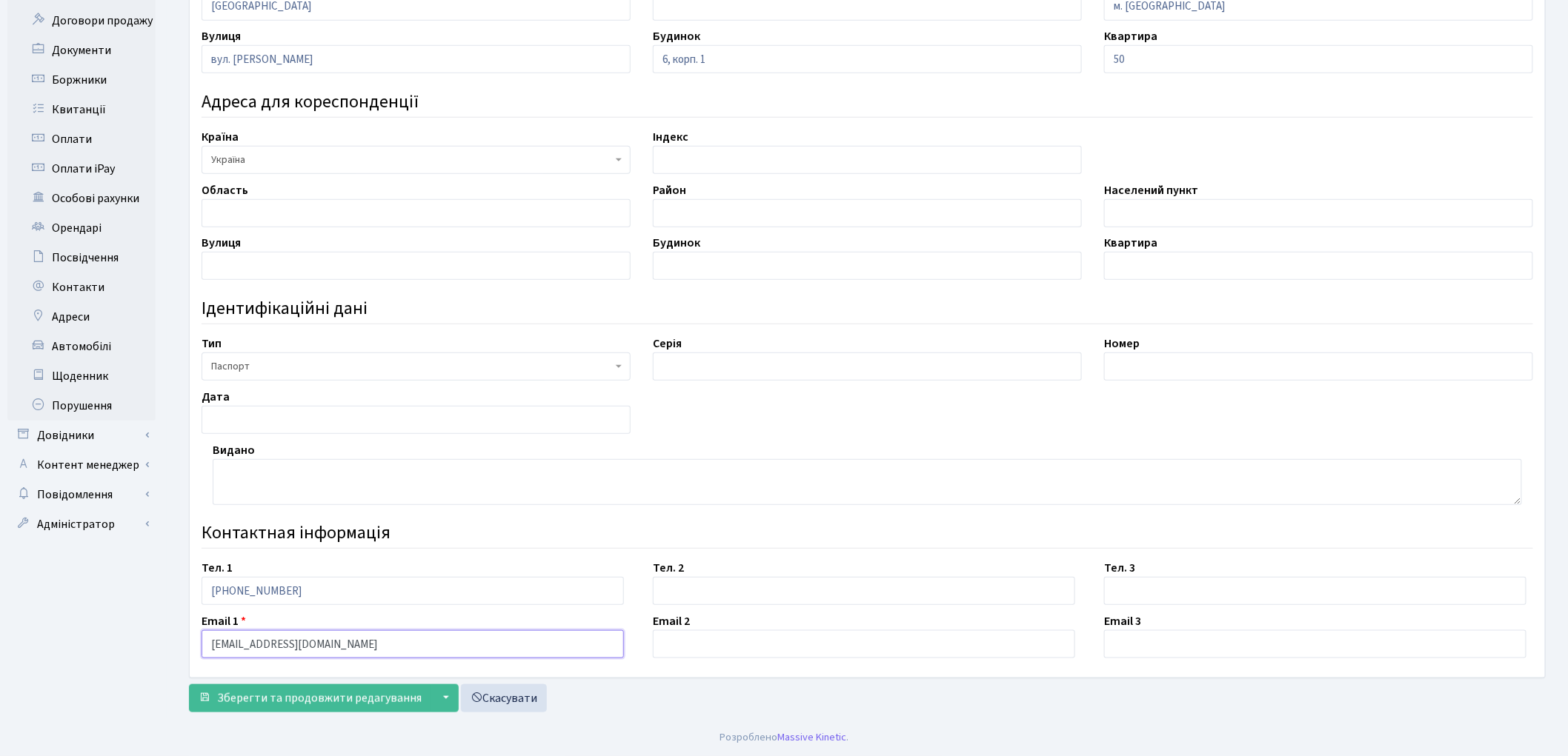
type input "[EMAIL_ADDRESS][DOMAIN_NAME]"
click at [885, 717] on div "Інформація ІПН 3408111384 ПІБ Лічканенко Олена Станіславівна Адреса реєстрації …" at bounding box center [868, 222] width 1379 height 995
click at [374, 701] on span "Зберегти та продовжити редагування" at bounding box center [319, 698] width 204 height 16
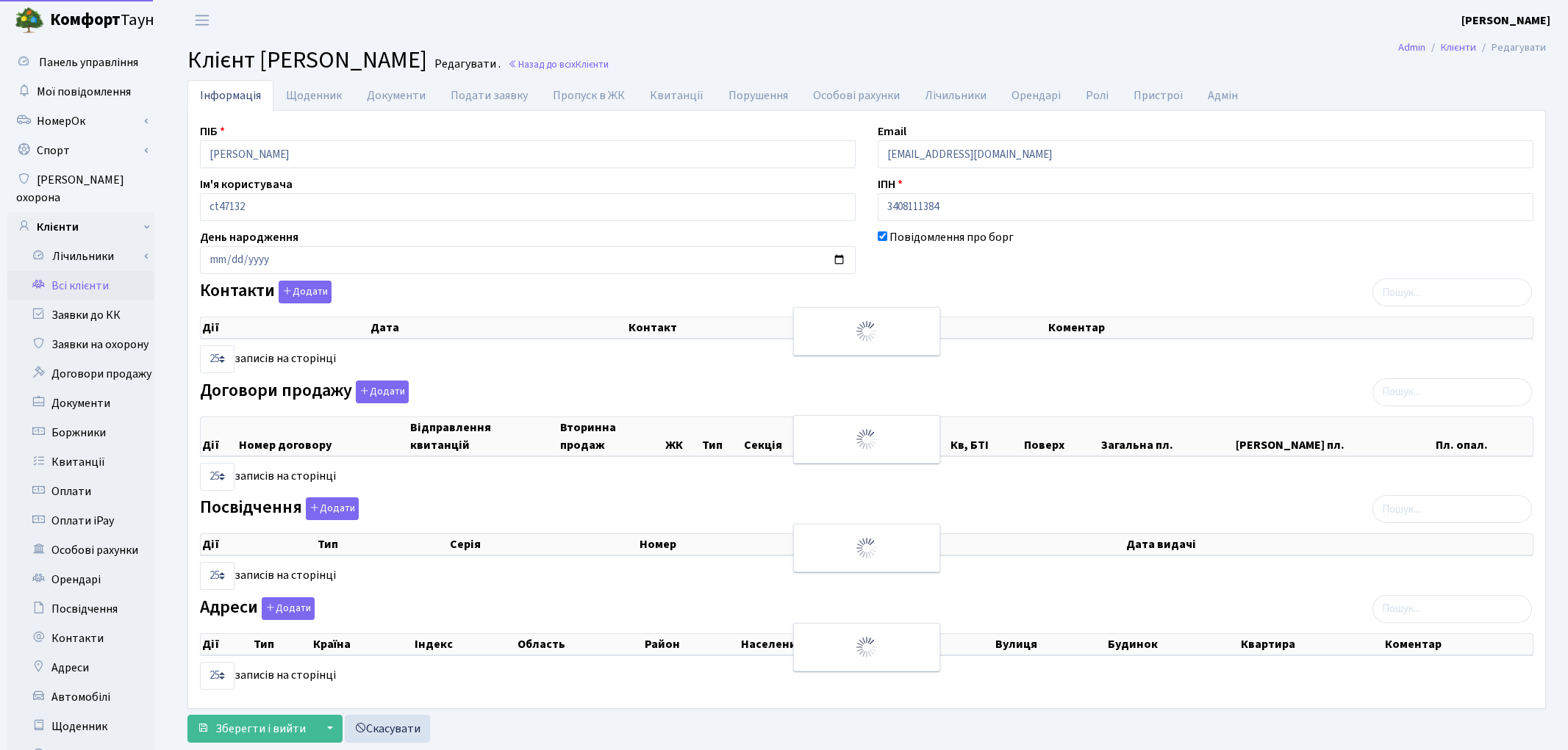
select select "25"
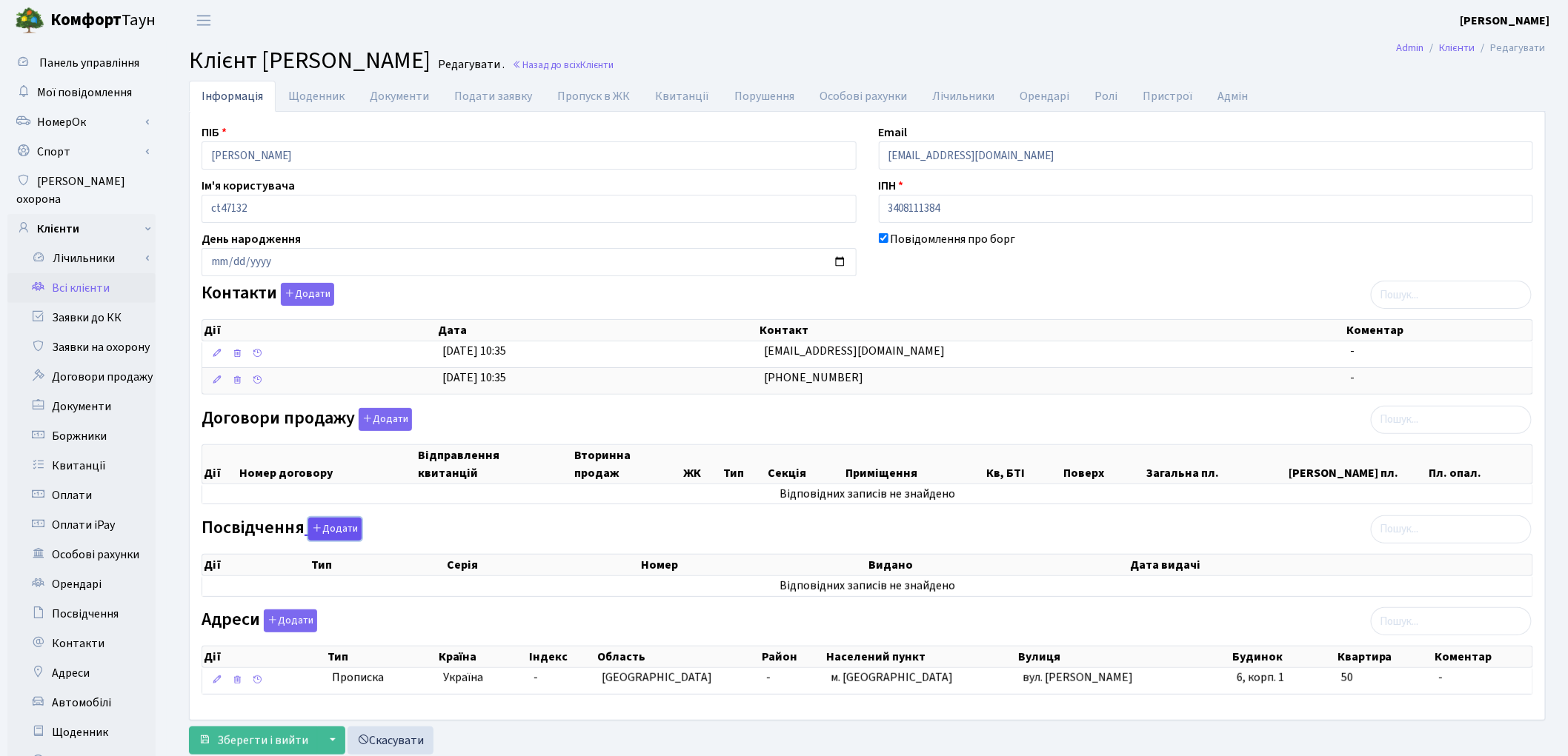
click at [346, 527] on button "Додати" at bounding box center [334, 529] width 53 height 23
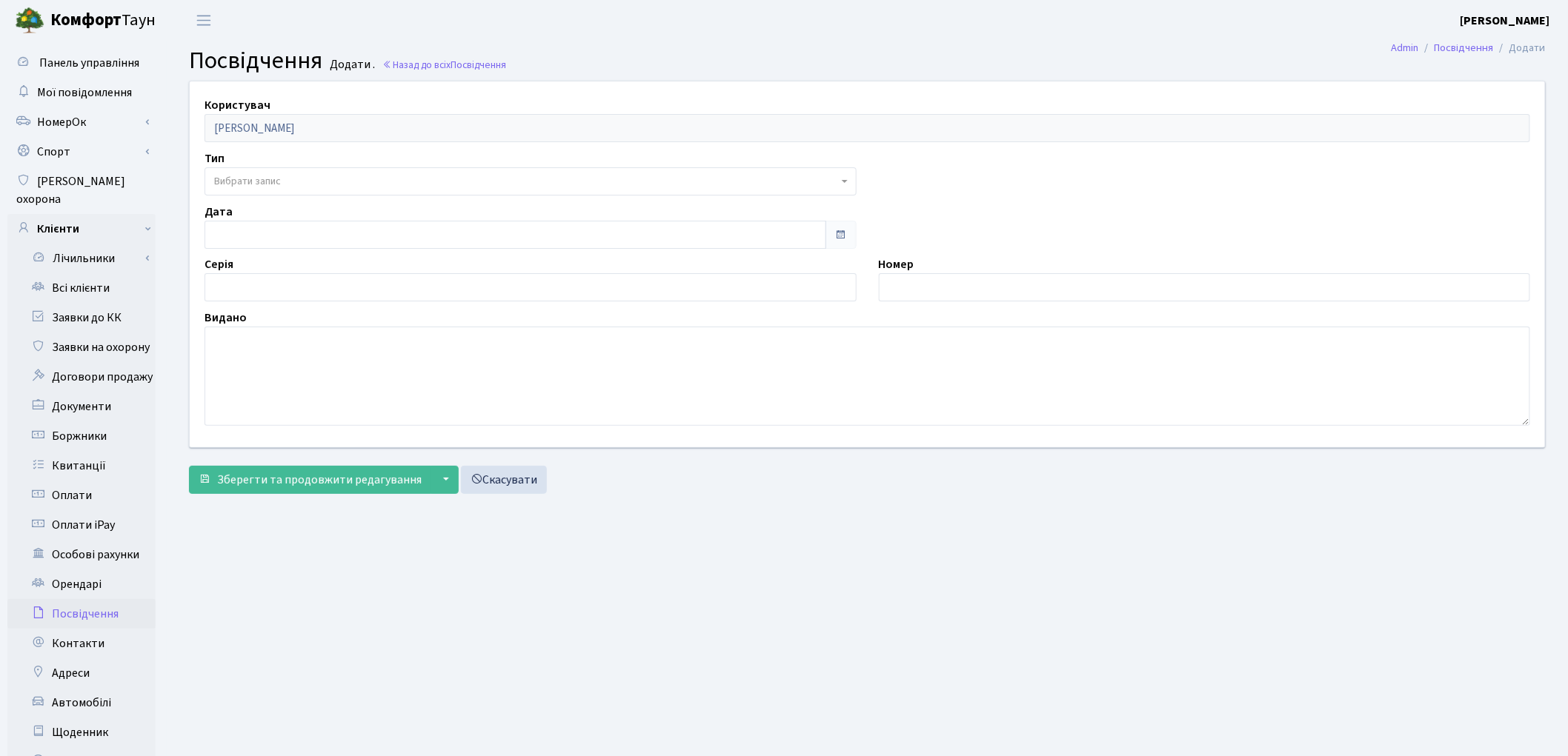
click at [954, 680] on main "Admin Посвідчення Додати Посвідчення Додати . Назад до всіх Посвідчення Користу…" at bounding box center [867, 471] width 1401 height 862
click at [902, 283] on input "text" at bounding box center [1204, 287] width 652 height 28
paste input "000998864"
type input "000998864"
click at [868, 675] on main "Admin Посвідчення Додати Посвідчення Додати . Назад до всіх Посвідчення Користу…" at bounding box center [867, 471] width 1401 height 862
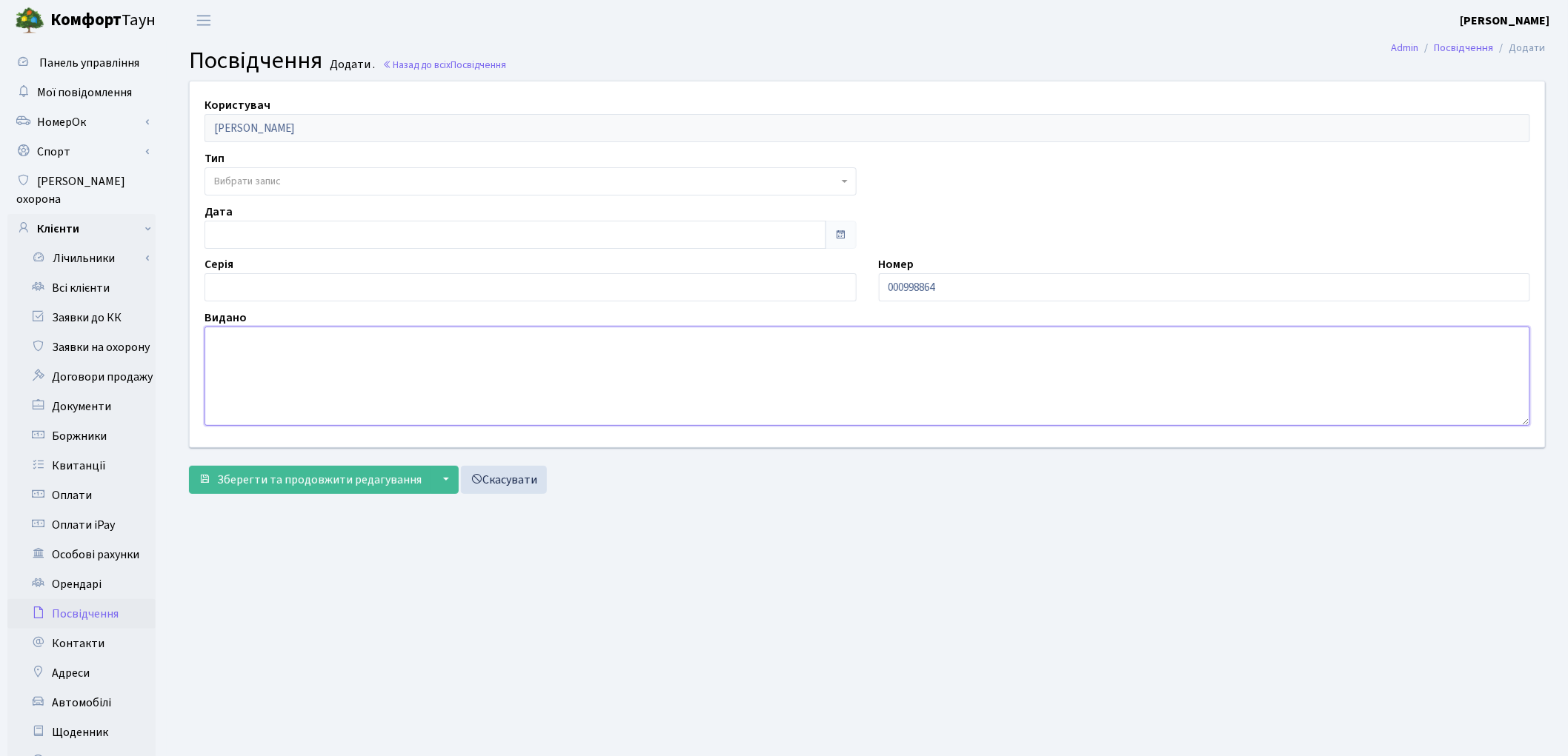
click at [329, 346] on textarea at bounding box center [867, 376] width 1326 height 100
paste textarea "3510"
type textarea "3510"
drag, startPoint x: 900, startPoint y: 674, endPoint x: 821, endPoint y: 629, distance: 90.9
click at [885, 664] on main "Admin Посвідчення Додати Посвідчення Додати . Назад до всіх Посвідчення Користу…" at bounding box center [867, 471] width 1401 height 862
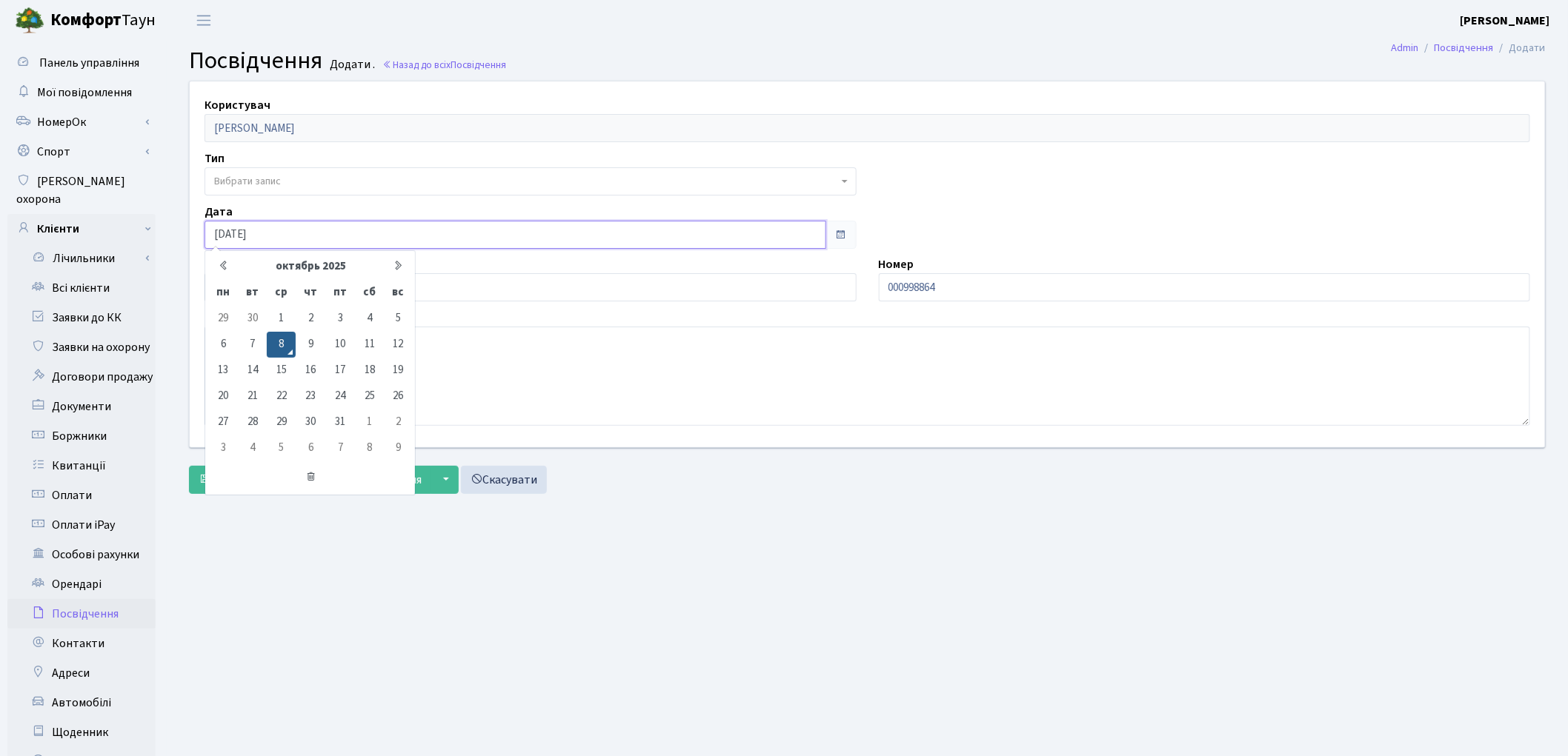
click at [245, 235] on input "08.10.2025" at bounding box center [515, 234] width 622 height 28
drag, startPoint x: 261, startPoint y: 231, endPoint x: 219, endPoint y: 227, distance: 42.2
click at [219, 228] on input "08.10.2025" at bounding box center [515, 234] width 622 height 28
drag, startPoint x: 277, startPoint y: 234, endPoint x: 199, endPoint y: 224, distance: 78.6
click at [199, 224] on div "Дата 08.10.2025 октябрь 2025 пн вт ср чт пт сб вс 29 30 1 2 3 4 5 6 7 8 9 10 11…" at bounding box center [531, 226] width 674 height 45
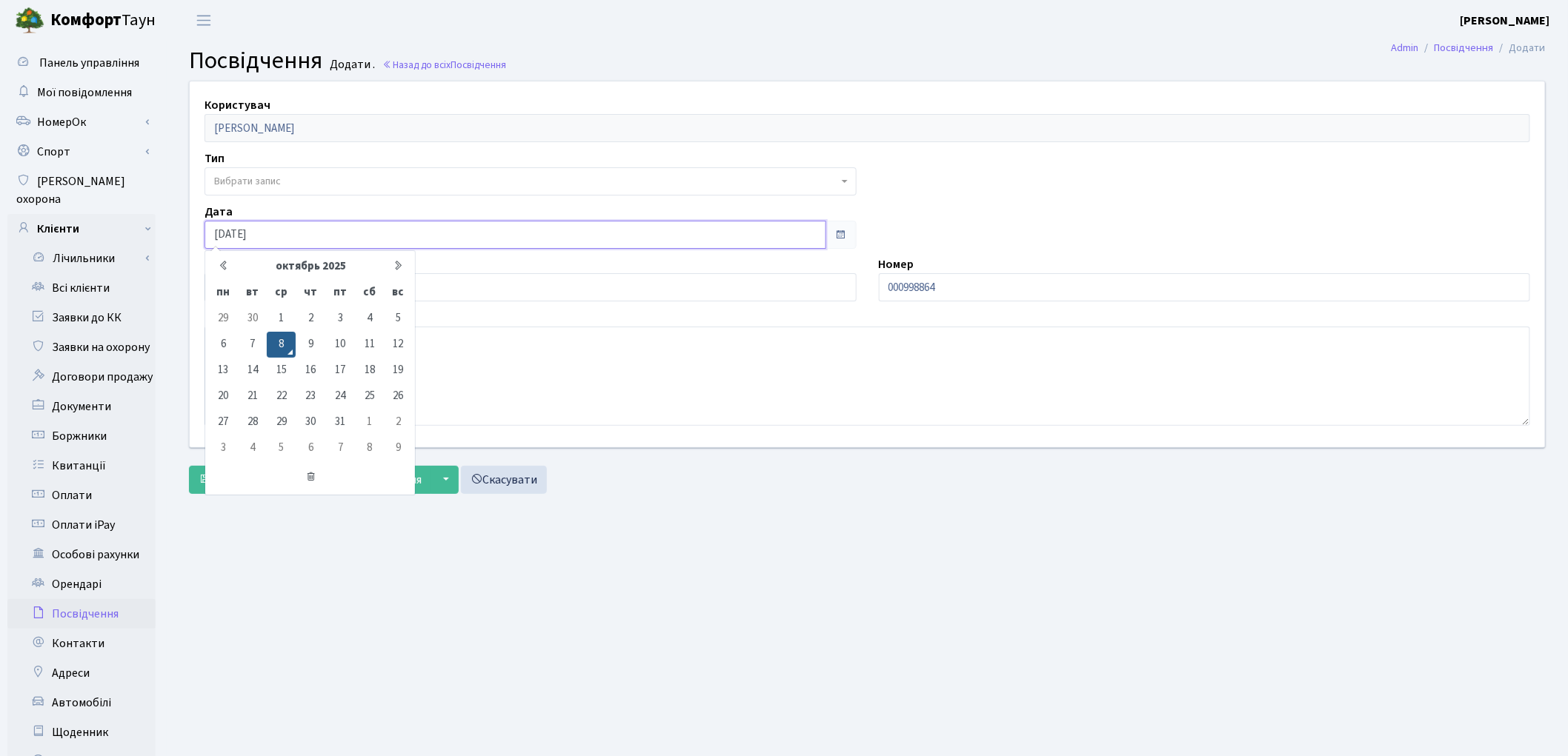
paste input "22.09.2017"
type input "22.09.2017"
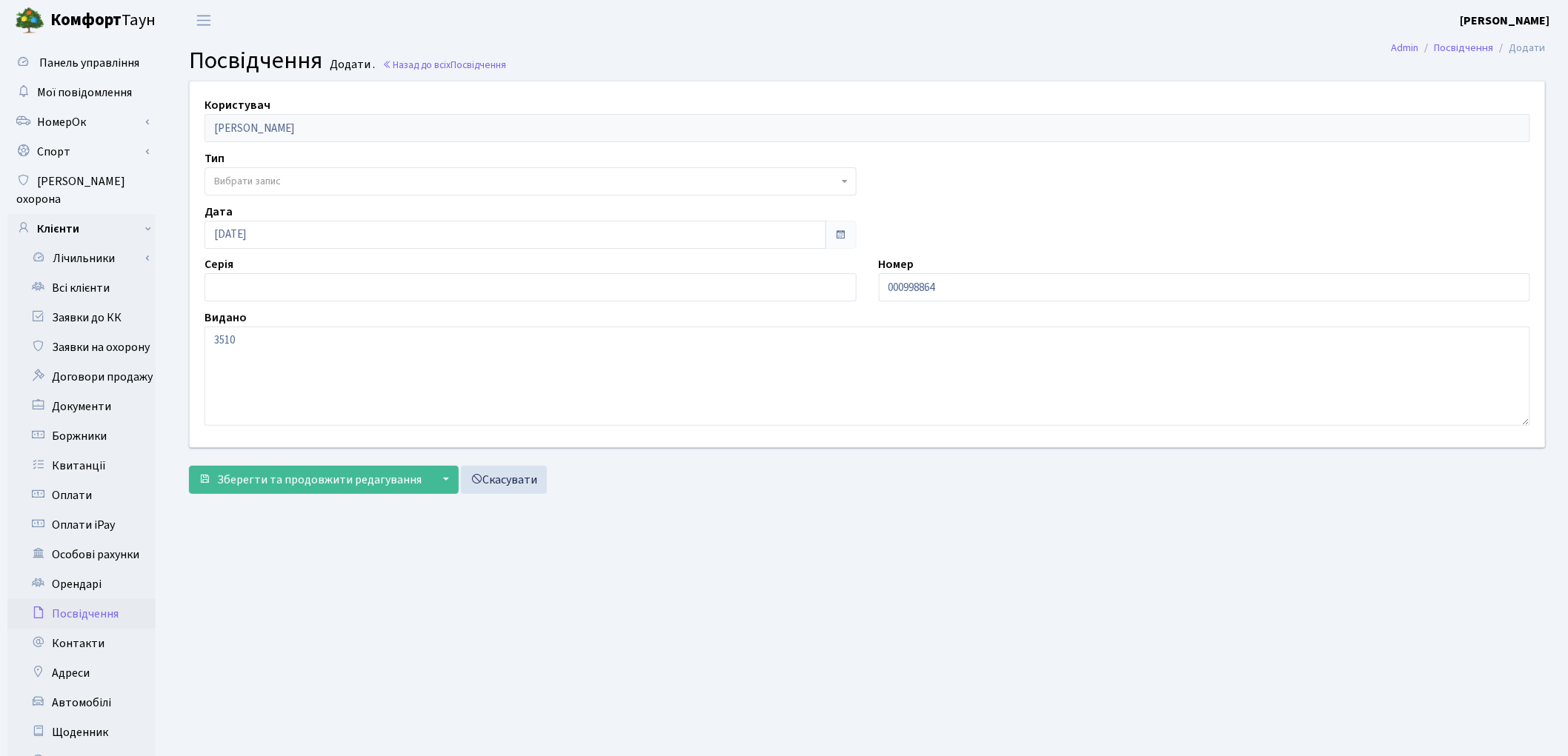
click at [836, 684] on main "Admin Посвідчення Додати Посвідчення Додати . Назад до всіх Посвідчення Користу…" at bounding box center [867, 471] width 1401 height 862
click at [274, 487] on span "Зберегти та продовжити редагування" at bounding box center [319, 479] width 204 height 16
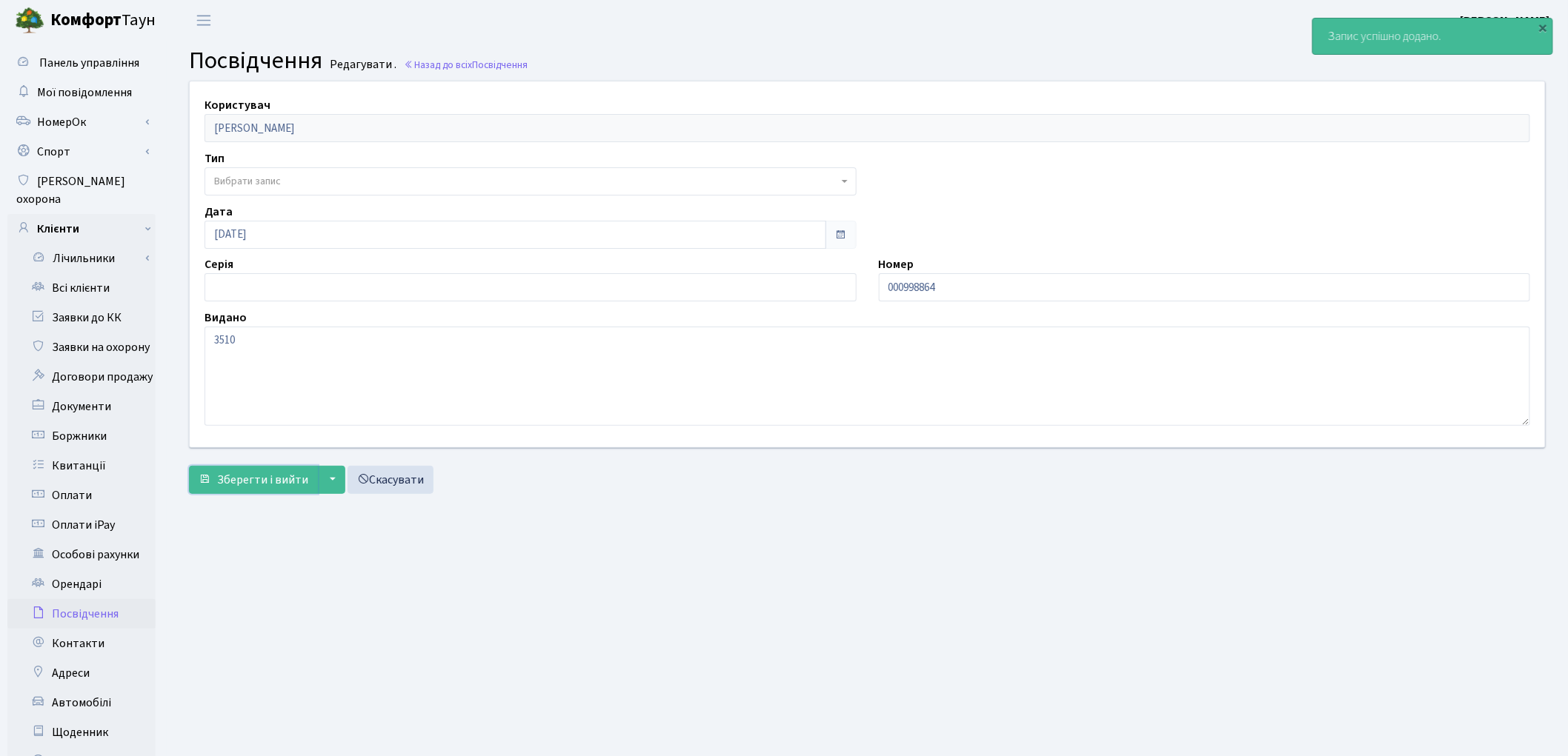
click at [274, 487] on span "Зберегти і вийти" at bounding box center [262, 479] width 91 height 16
click at [68, 216] on link "Клієнти" at bounding box center [81, 228] width 148 height 30
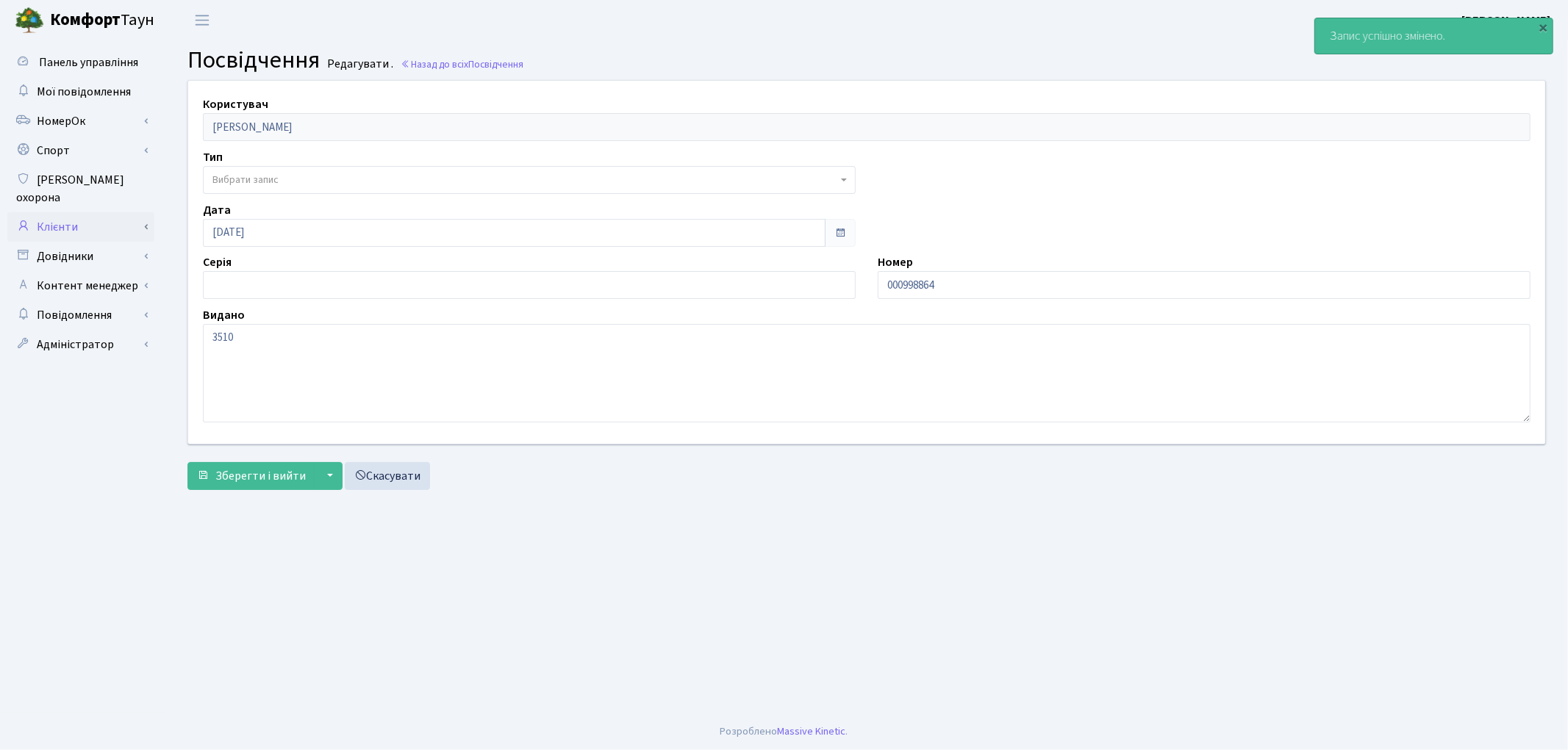
click at [66, 214] on link "Клієнти" at bounding box center [81, 227] width 147 height 30
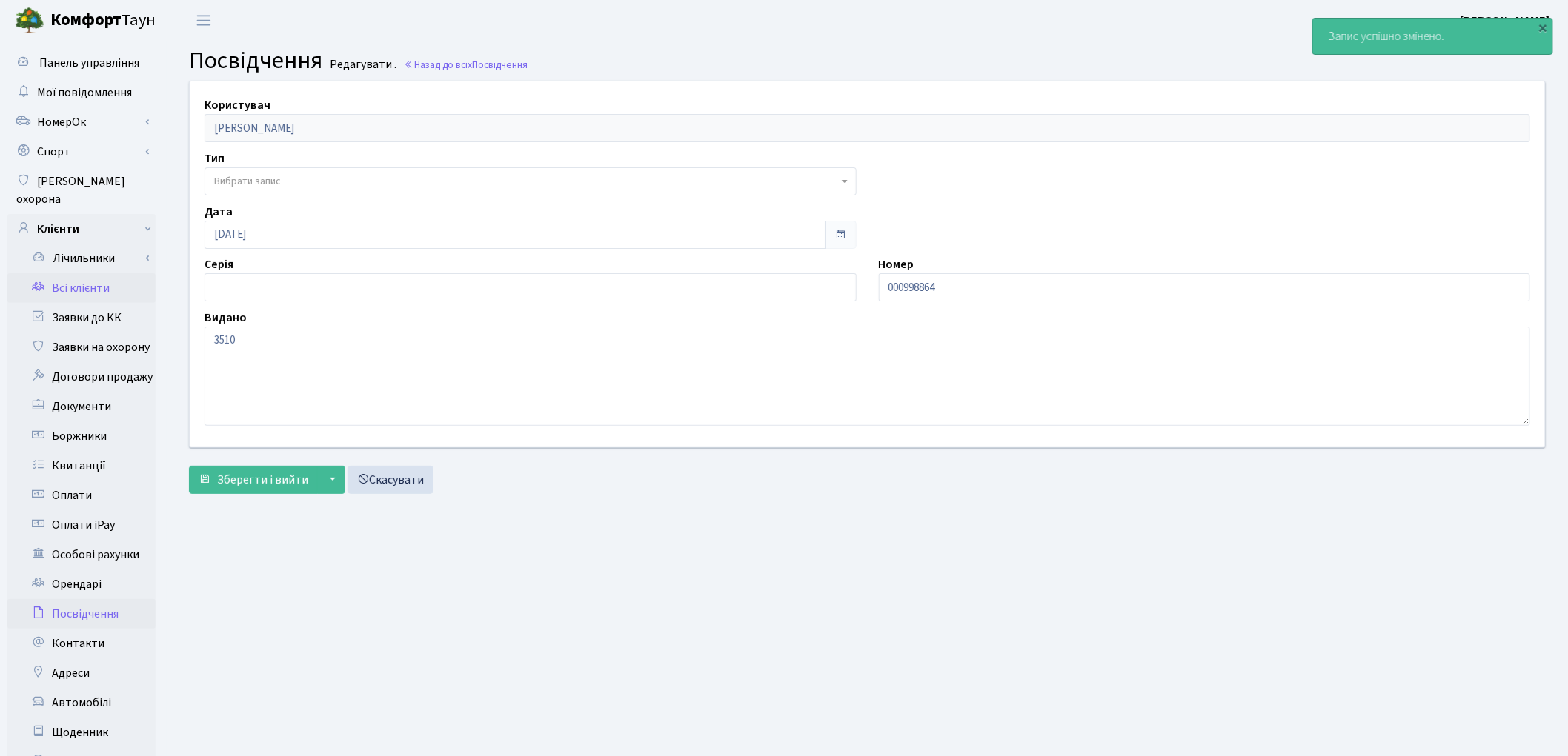
click at [93, 273] on link "Всі клієнти" at bounding box center [81, 287] width 148 height 30
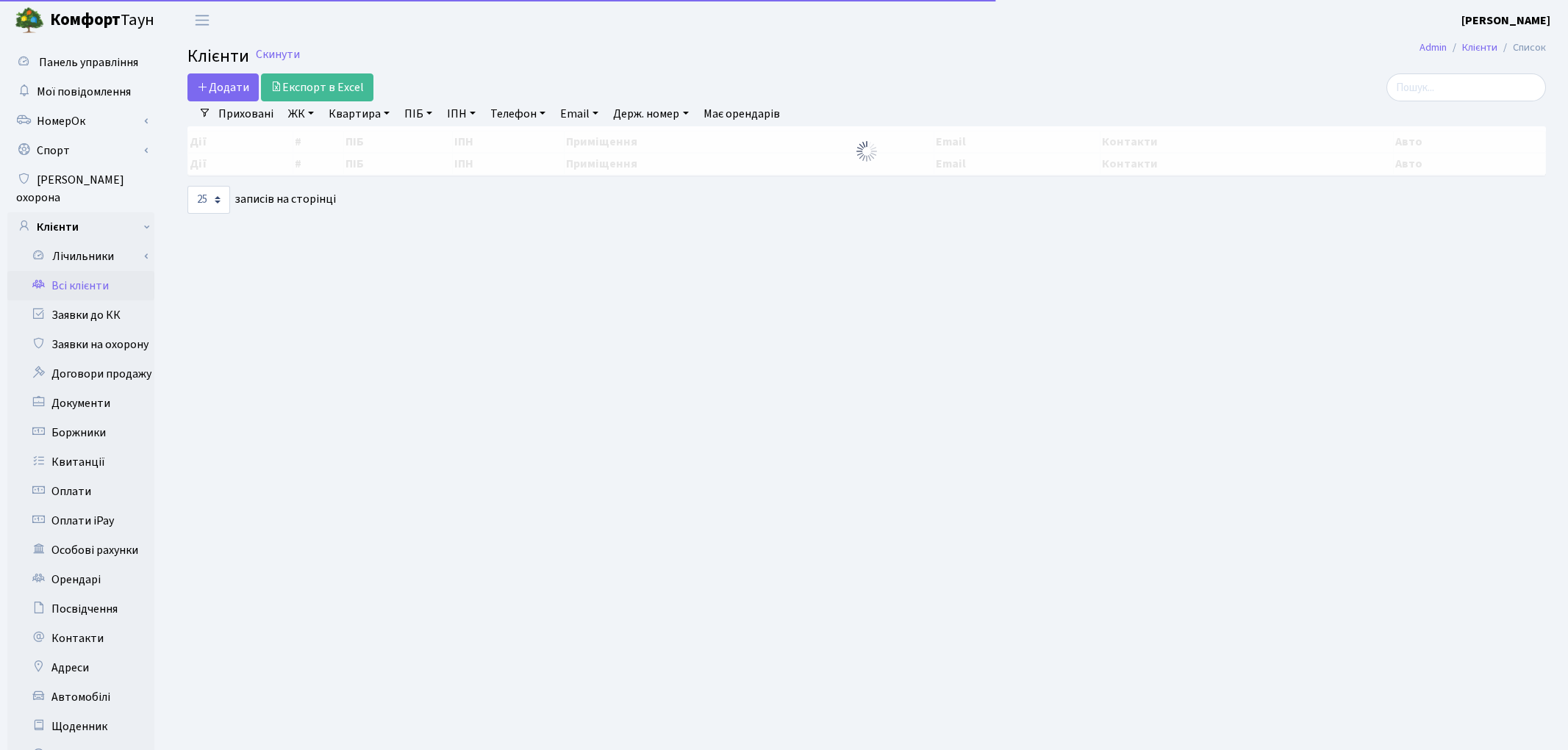
select select "25"
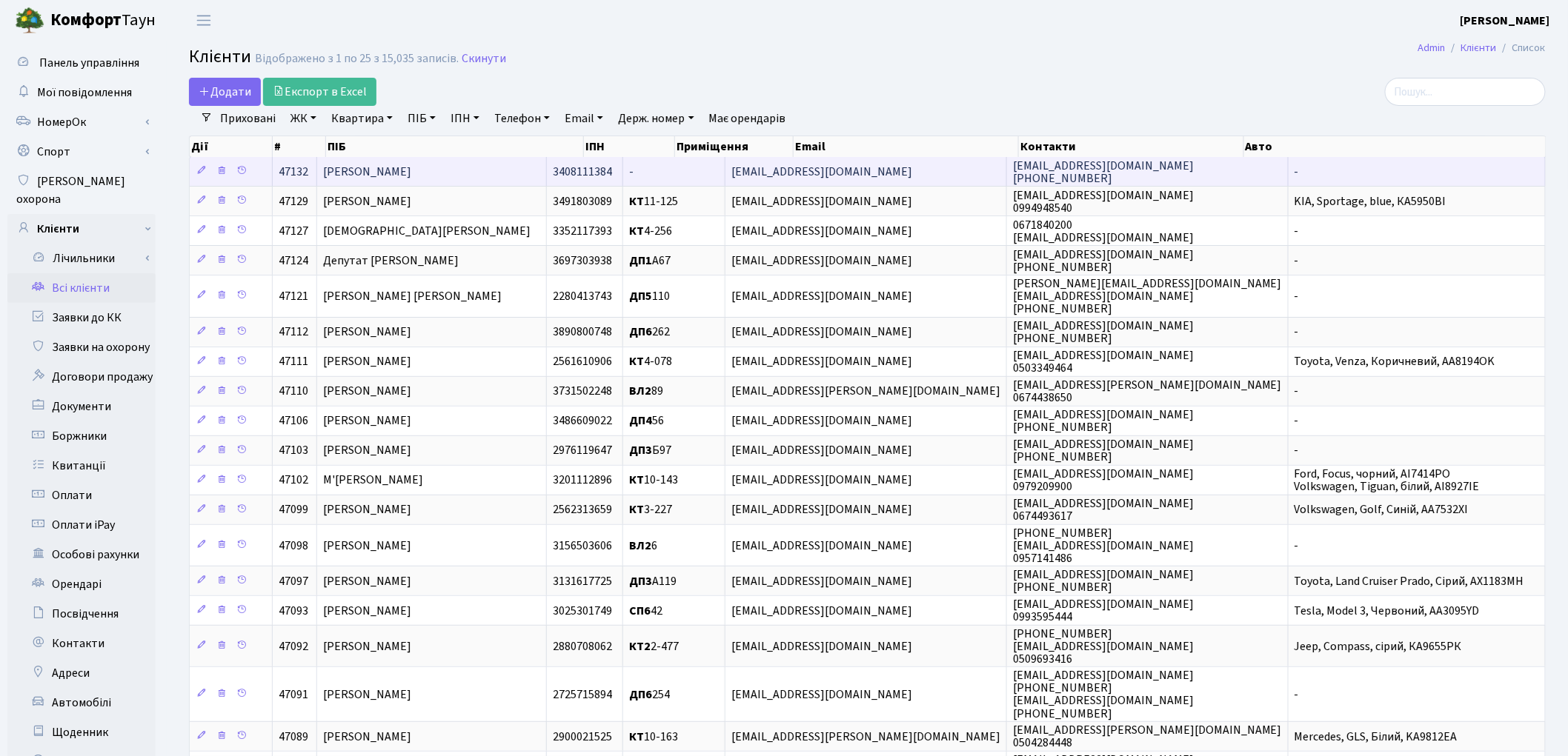
click at [412, 173] on span "[PERSON_NAME]" at bounding box center [367, 171] width 88 height 16
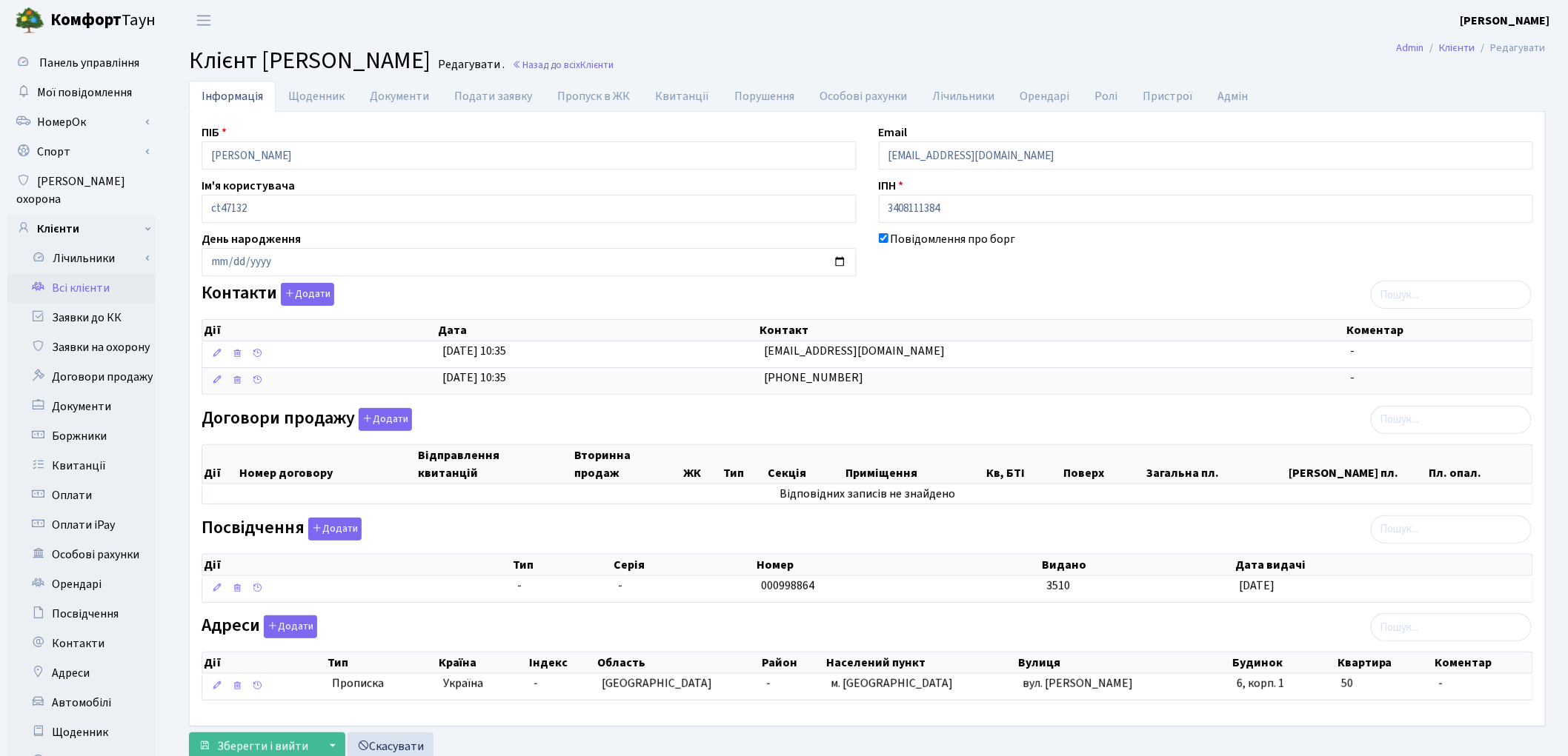
click at [976, 639] on div "Адреси Додати Дії Тип [GEOGRAPHIC_DATA] Індекс Область Район Населений пункт Ву…" at bounding box center [868, 661] width 1354 height 91
click at [374, 426] on button "Додати" at bounding box center [384, 420] width 53 height 23
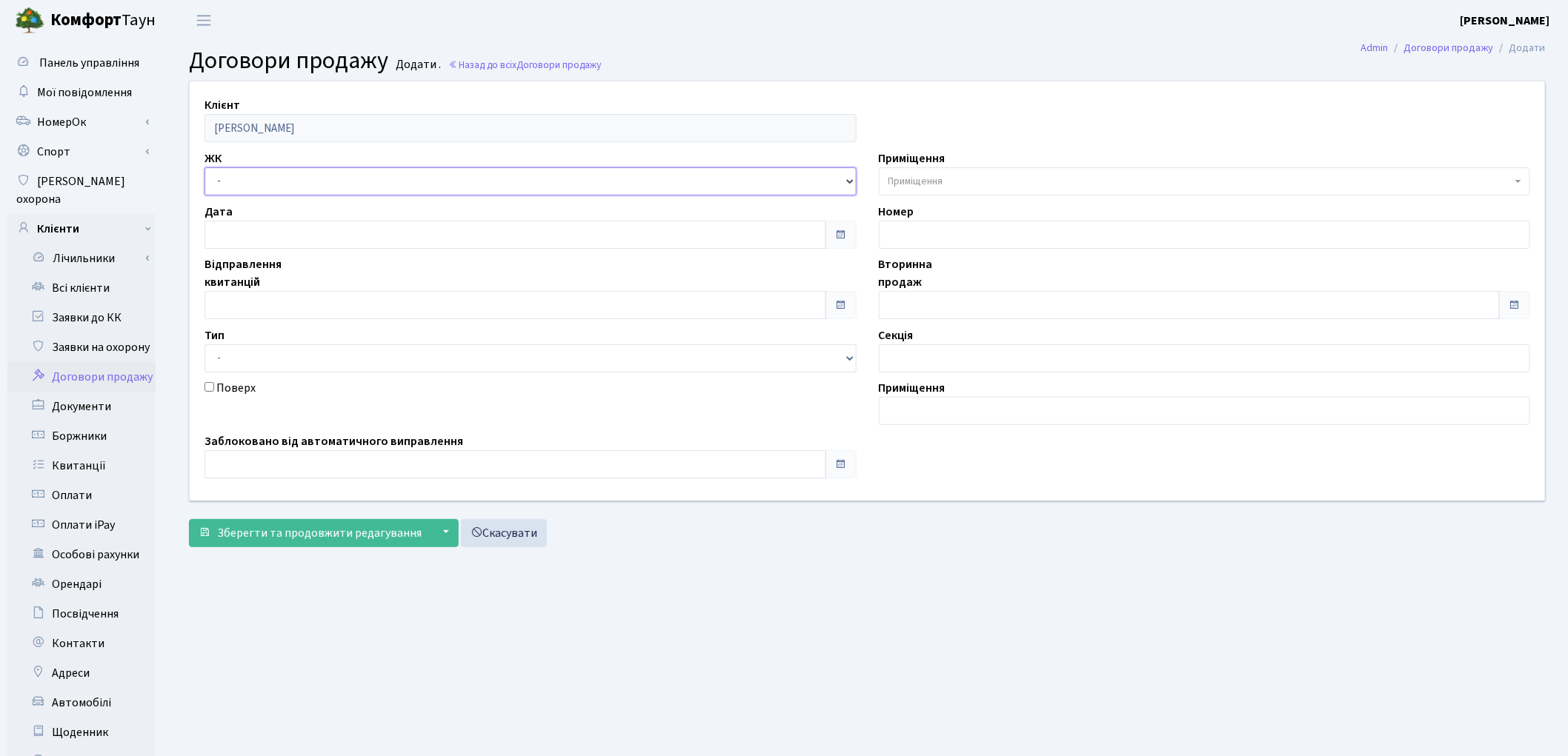
click at [247, 178] on select "- ТХ, вул. [STREET_ADDRESS] Регенераторна, 4 КТ2, просп. [STREET_ADDRESS] [STRE…" at bounding box center [530, 181] width 652 height 28
select select "325"
click at [204, 167] on select "- ТХ, вул. [STREET_ADDRESS] Регенераторна, 4 КТ2, просп. [STREET_ADDRESS] [STRE…" at bounding box center [530, 181] width 652 height 28
select select
click at [906, 181] on span "Приміщення" at bounding box center [915, 181] width 55 height 15
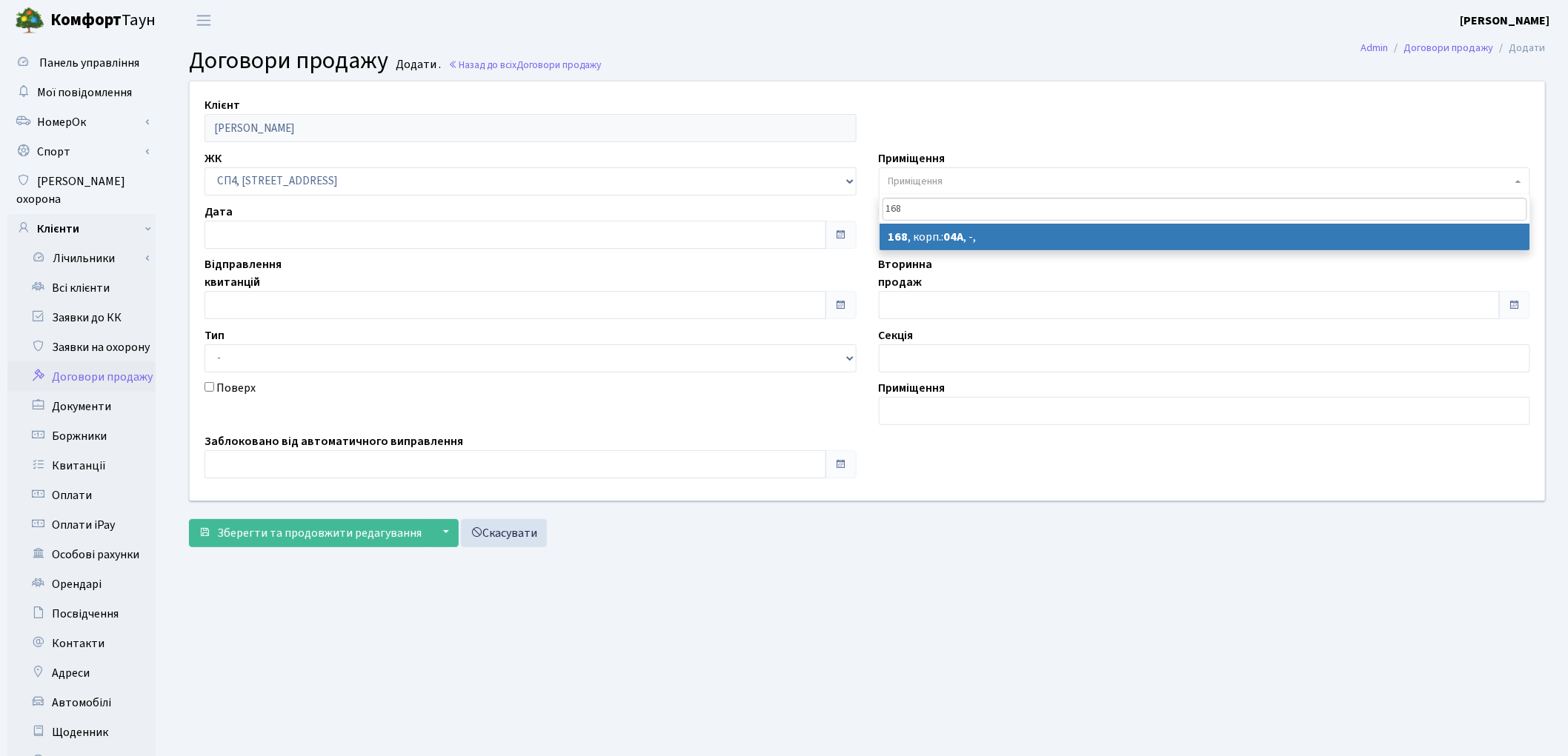
type input "168"
select select "21196"
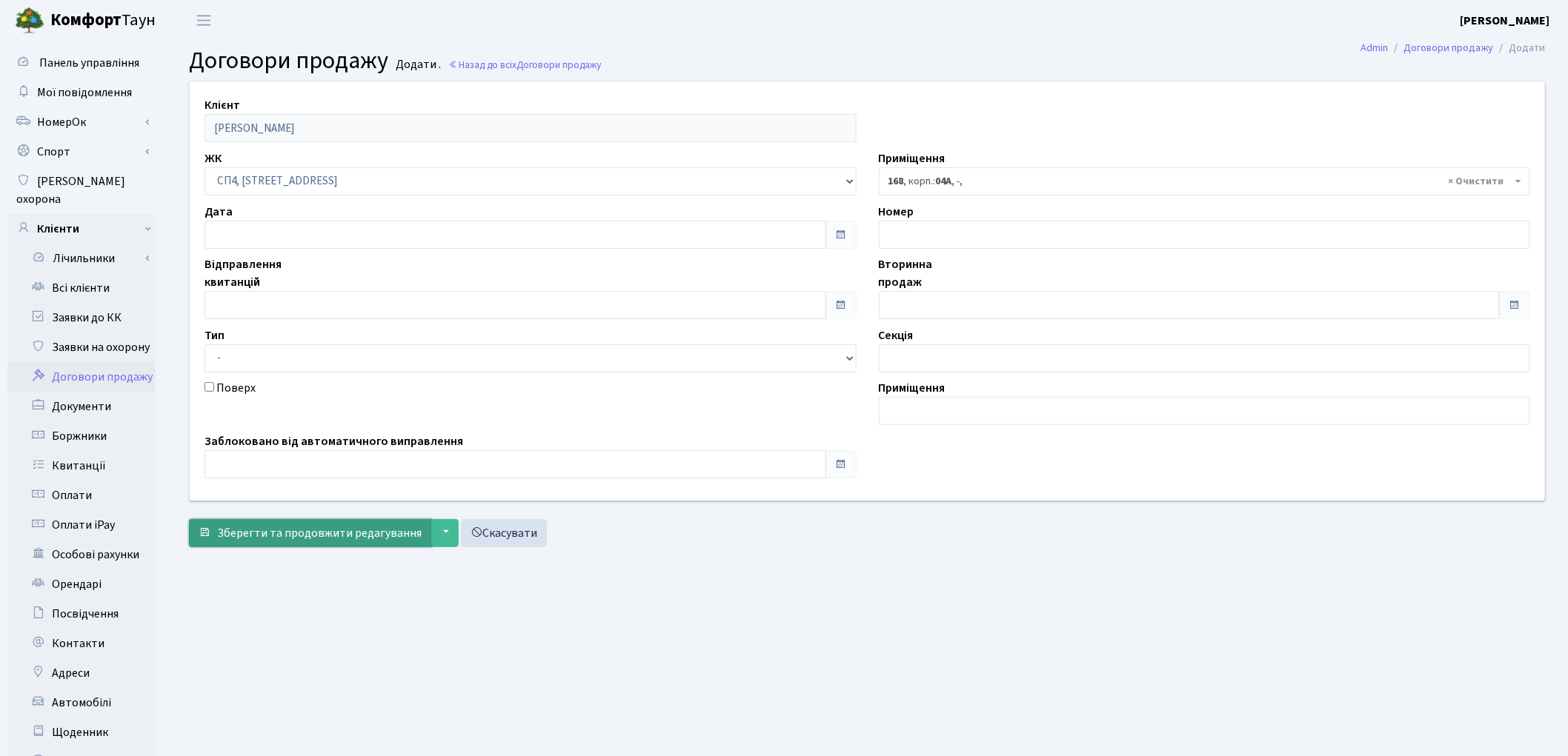
click at [328, 533] on span "Зберегти та продовжити редагування" at bounding box center [319, 532] width 204 height 16
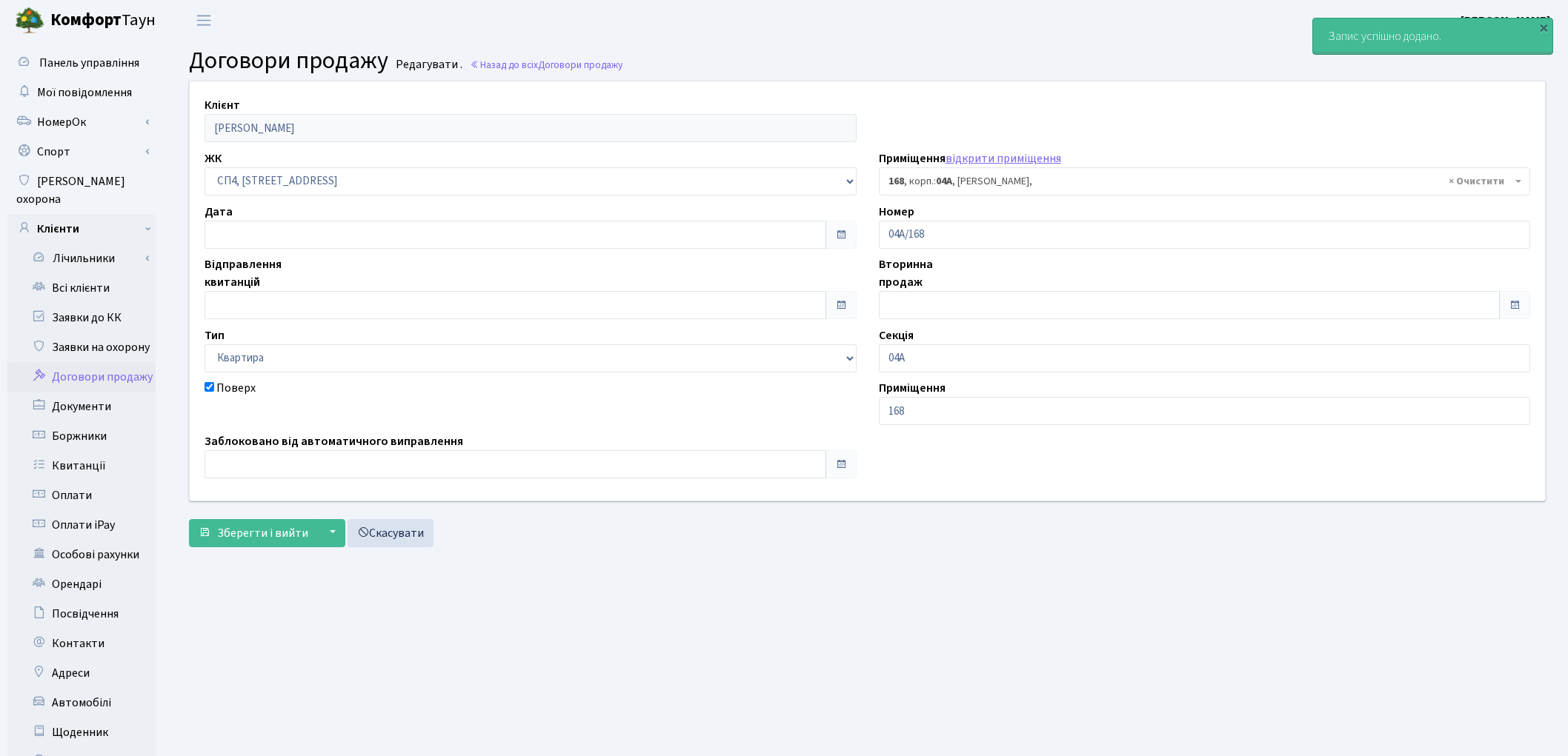
select select "21196"
click at [240, 529] on span "Зберегти і вийти" at bounding box center [262, 532] width 91 height 16
select select "21196"
click at [90, 273] on link "Всі клієнти" at bounding box center [81, 287] width 148 height 30
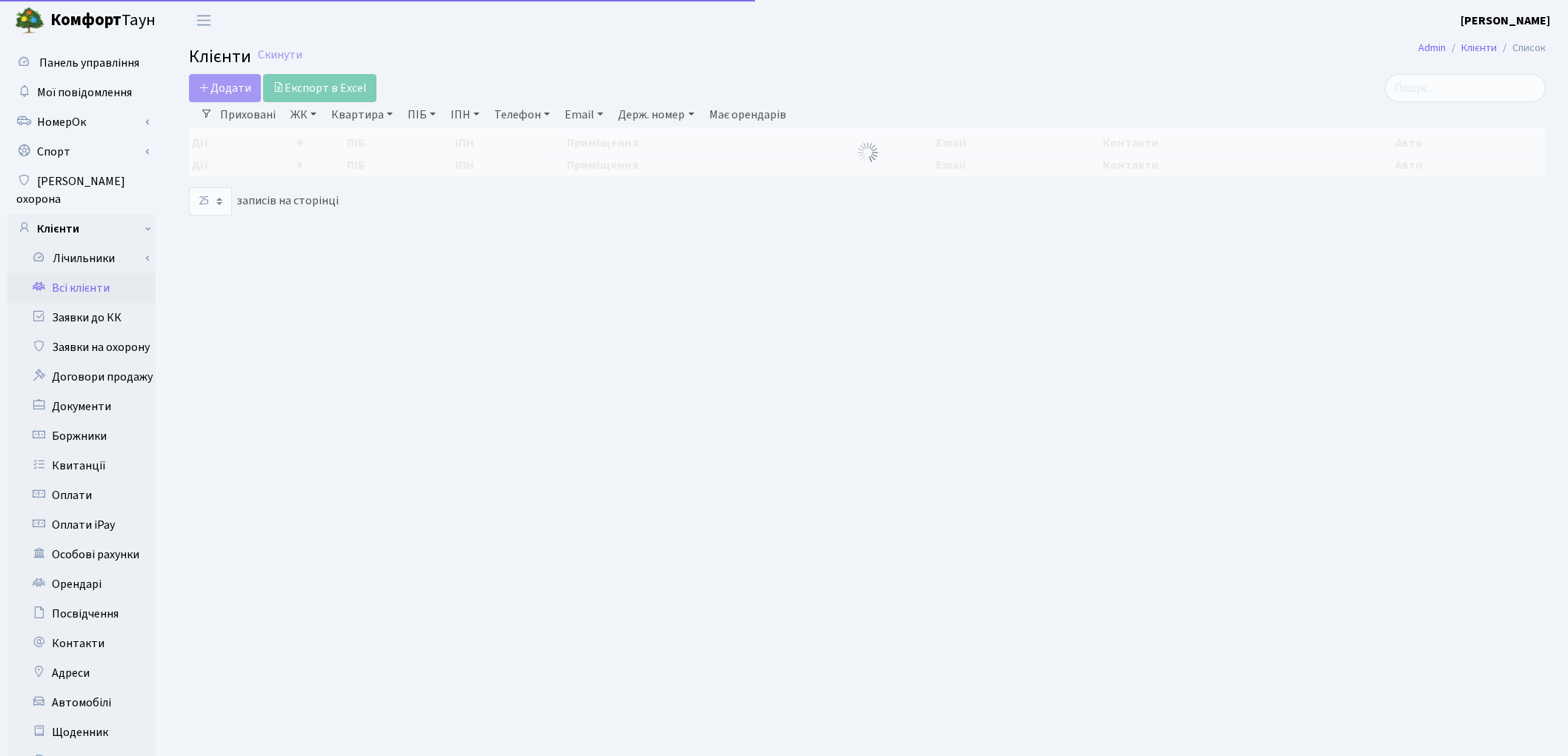
select select "25"
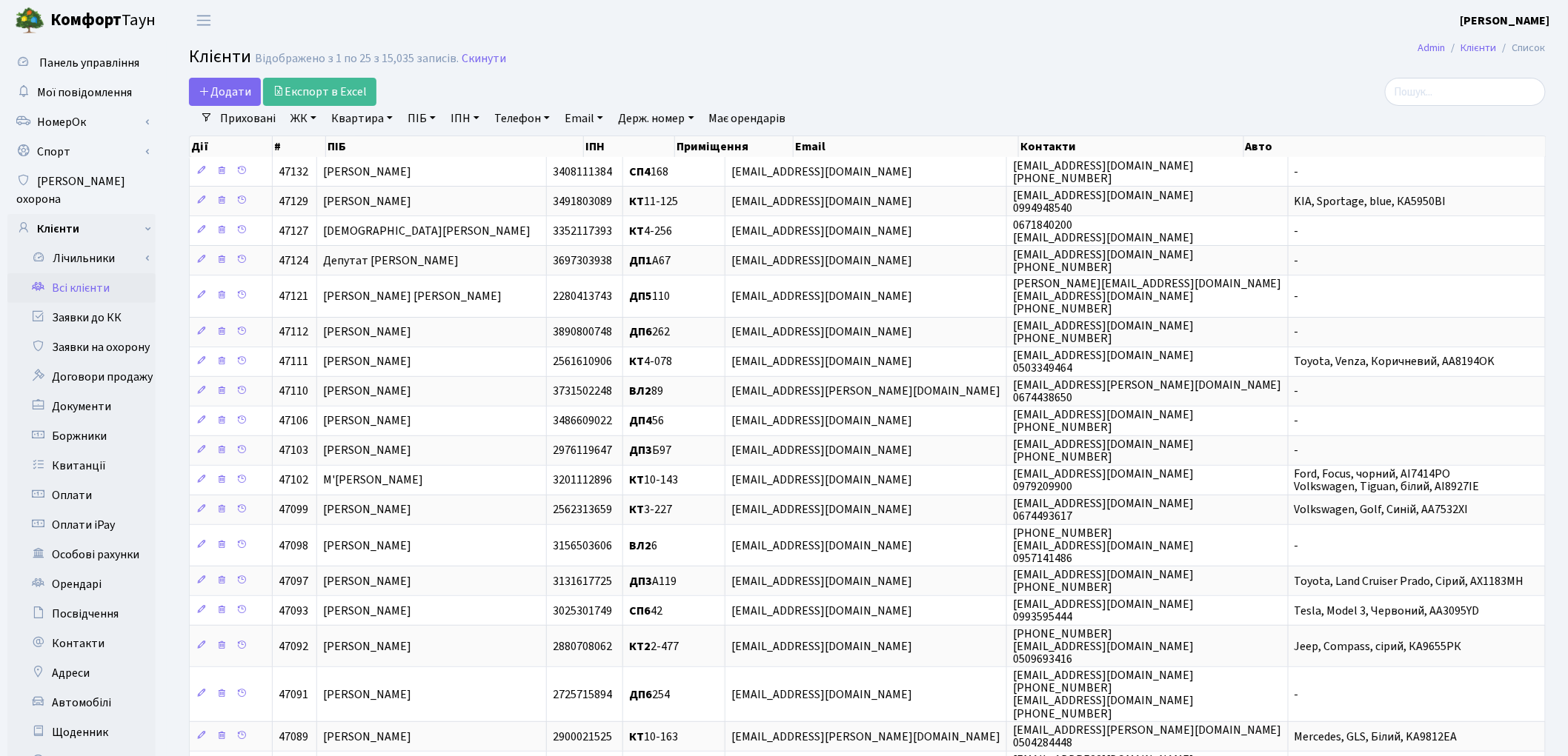
click at [67, 273] on link "Всі клієнти" at bounding box center [81, 287] width 148 height 30
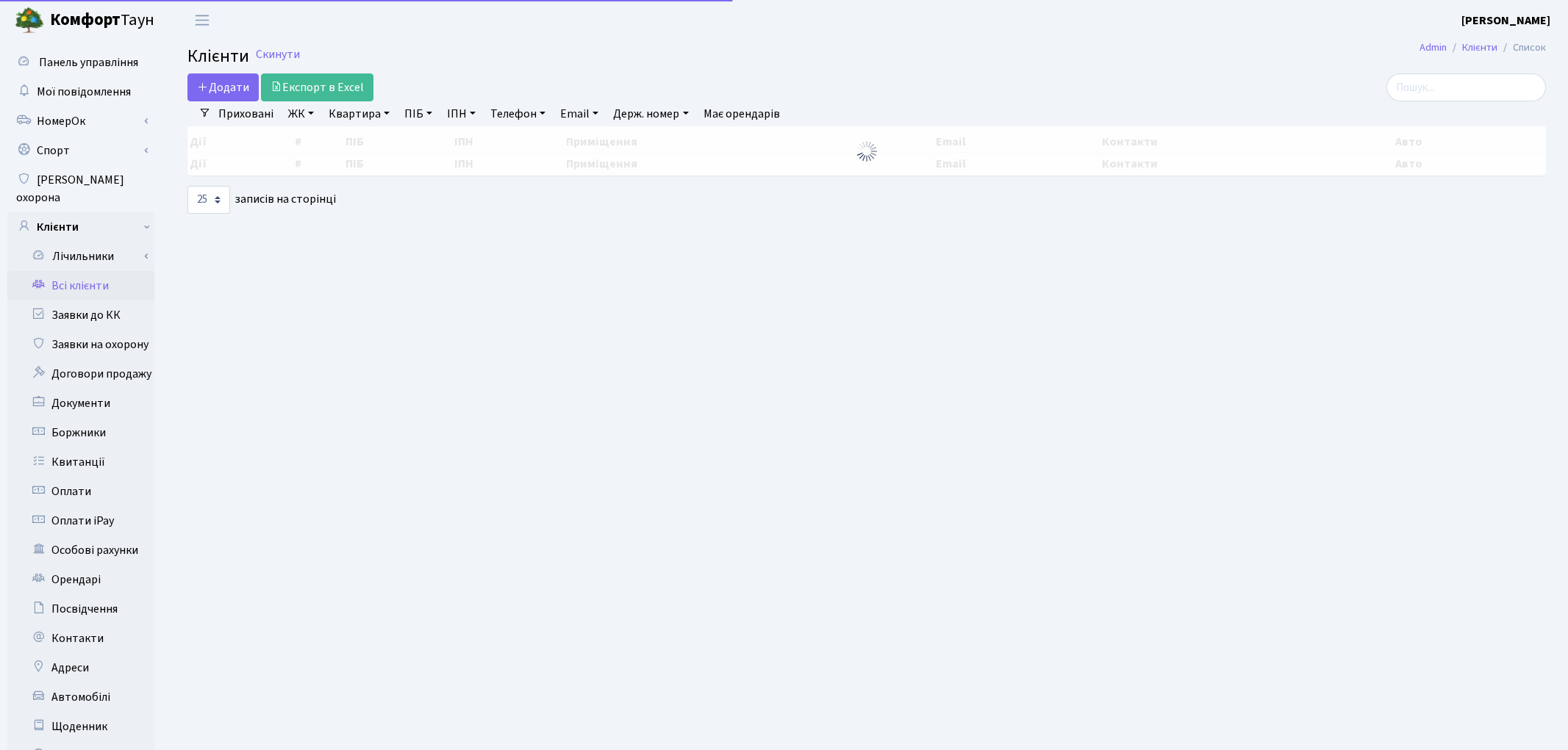
select select "25"
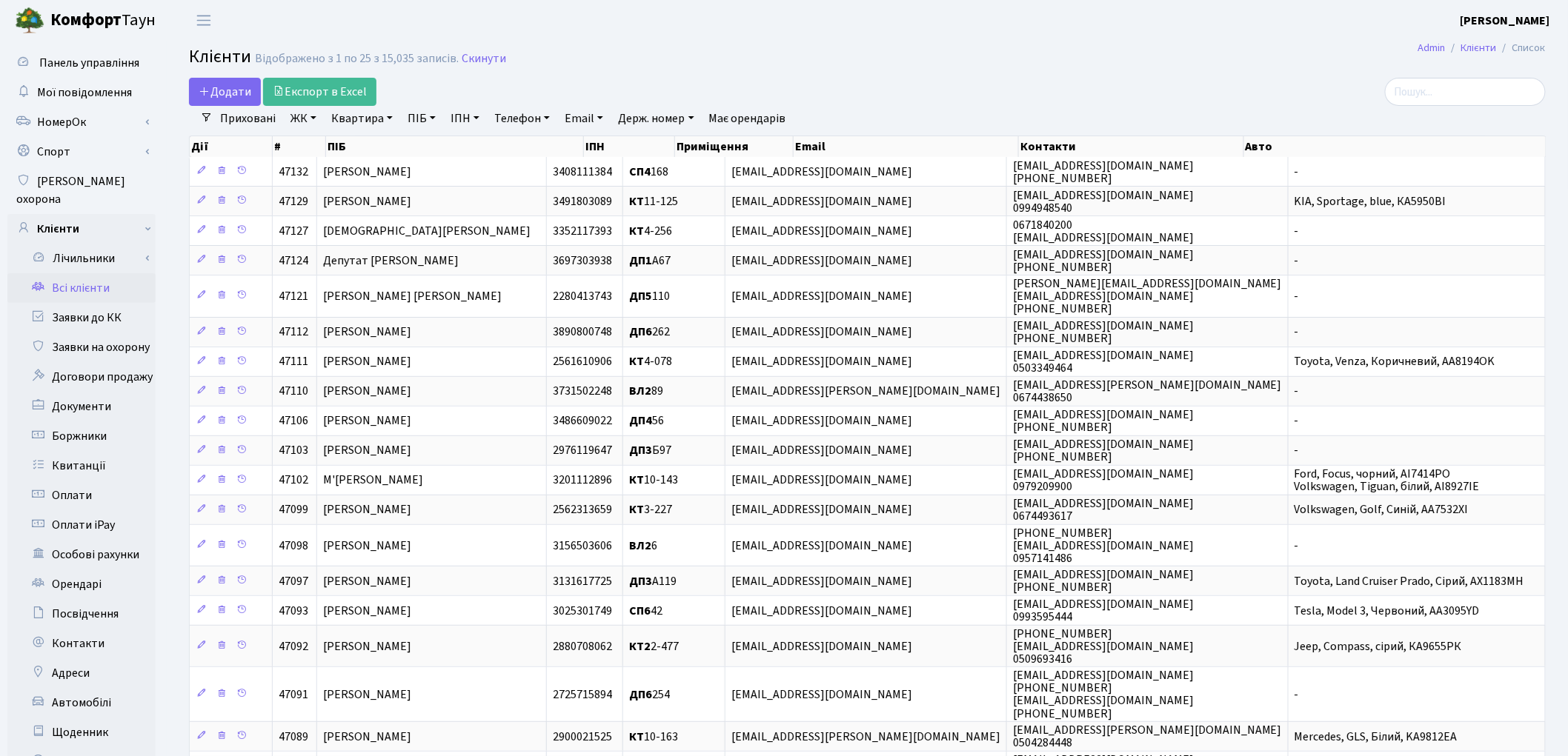
click at [338, 127] on link "Квартира" at bounding box center [362, 118] width 74 height 25
type input "294"
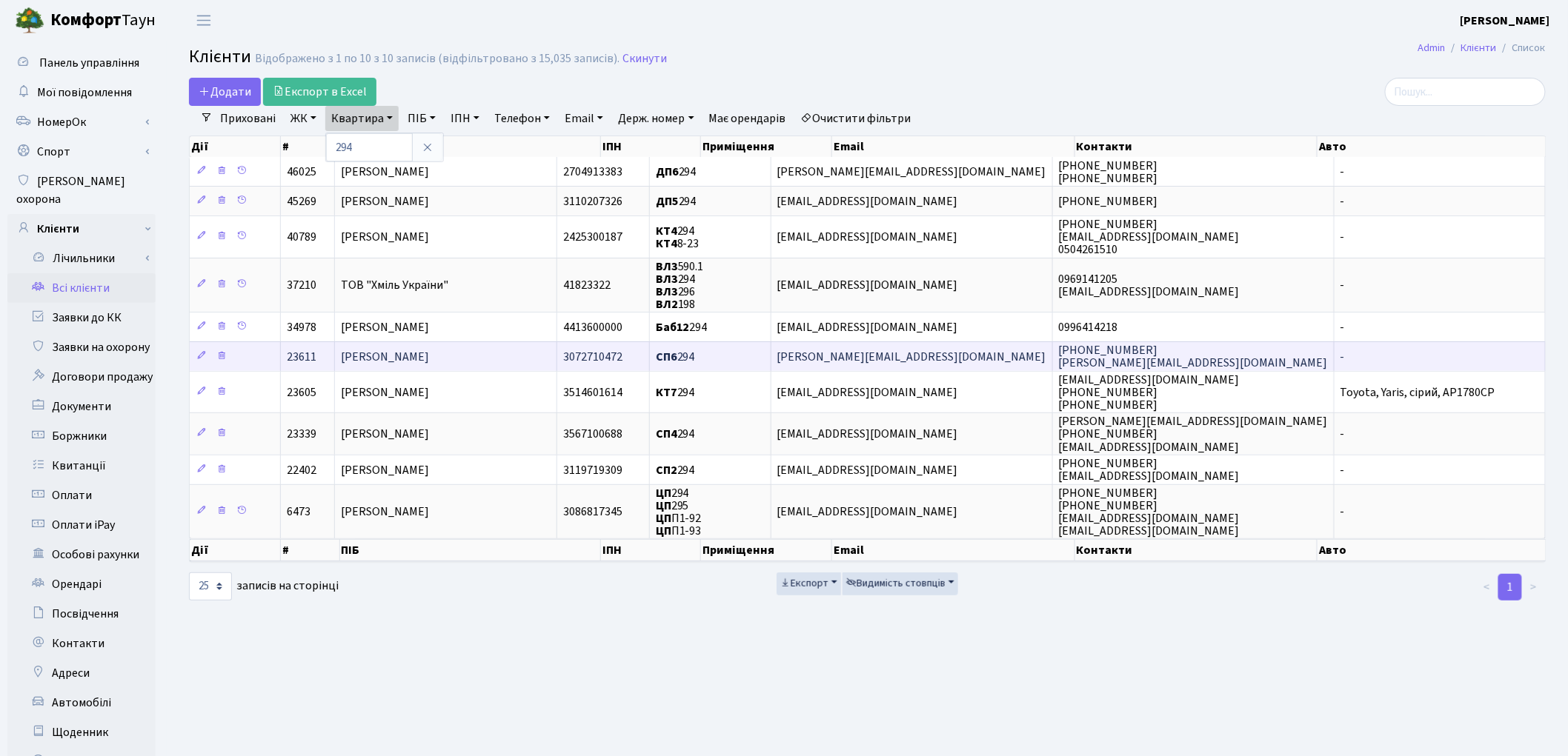
click at [416, 348] on span "[PERSON_NAME]" at bounding box center [384, 356] width 88 height 16
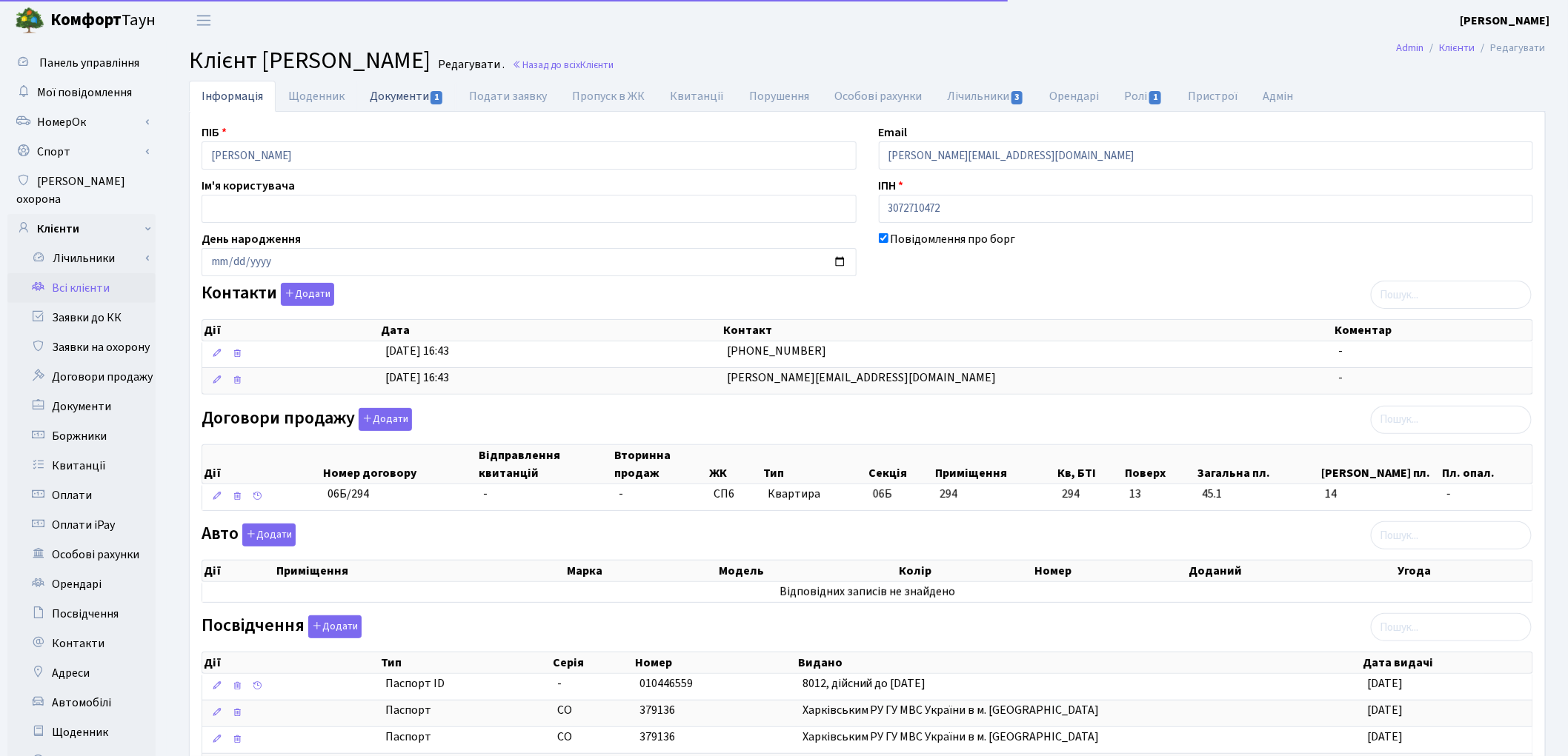
click at [400, 109] on link "Документи 1" at bounding box center [407, 95] width 100 height 30
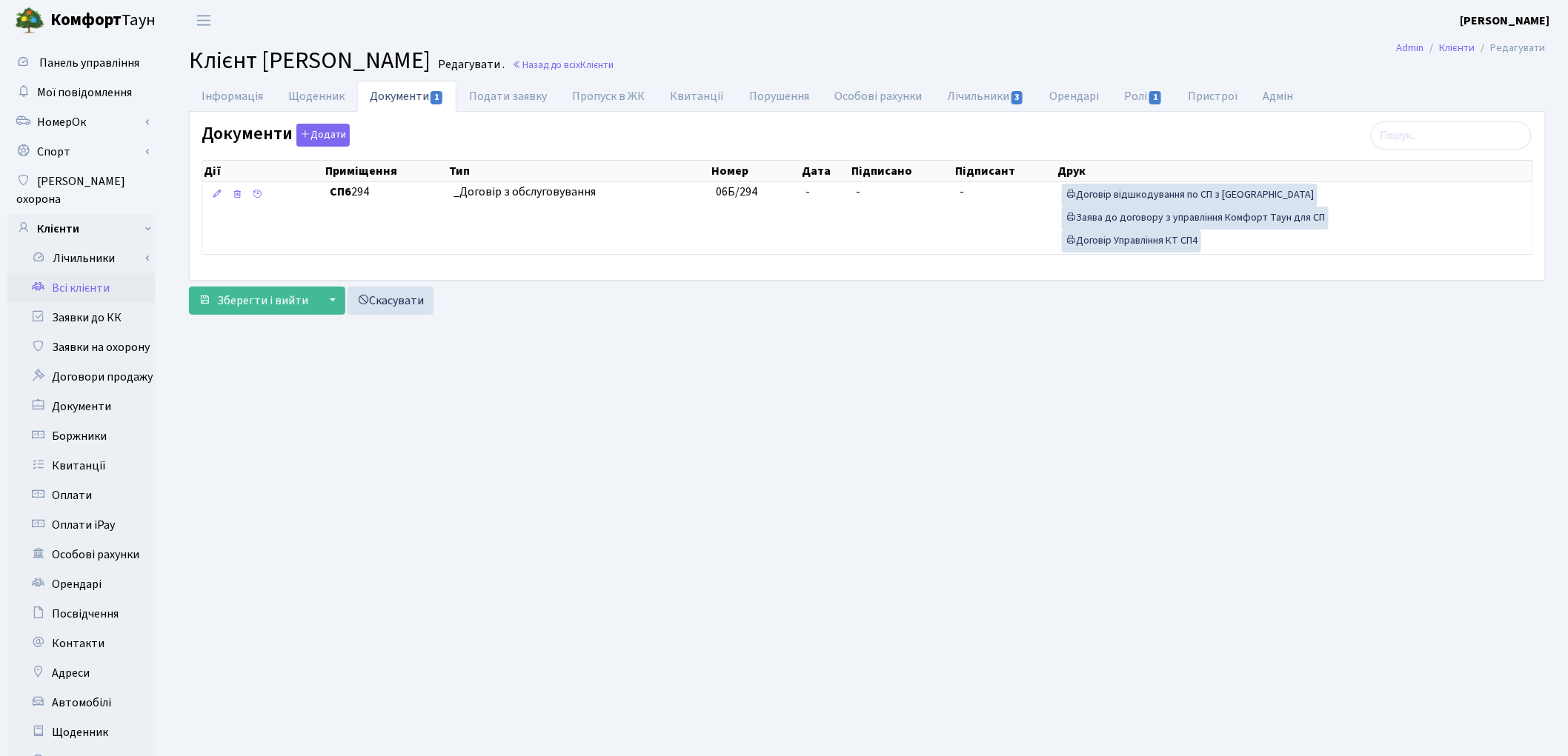
click at [99, 273] on link "Всі клієнти" at bounding box center [81, 287] width 148 height 30
